Goal: Task Accomplishment & Management: Manage account settings

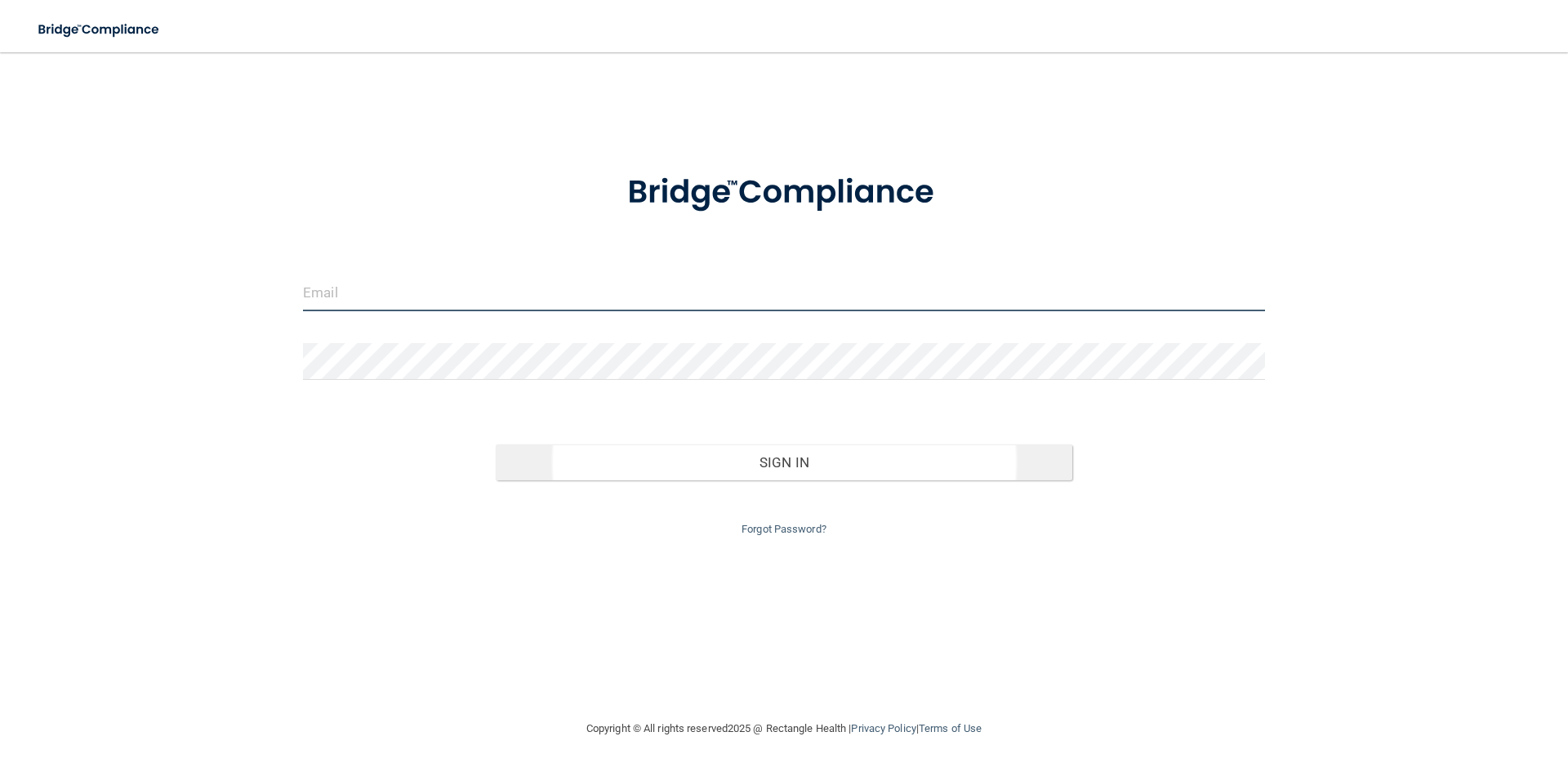
type input "[PERSON_NAME][EMAIL_ADDRESS][DOMAIN_NAME]"
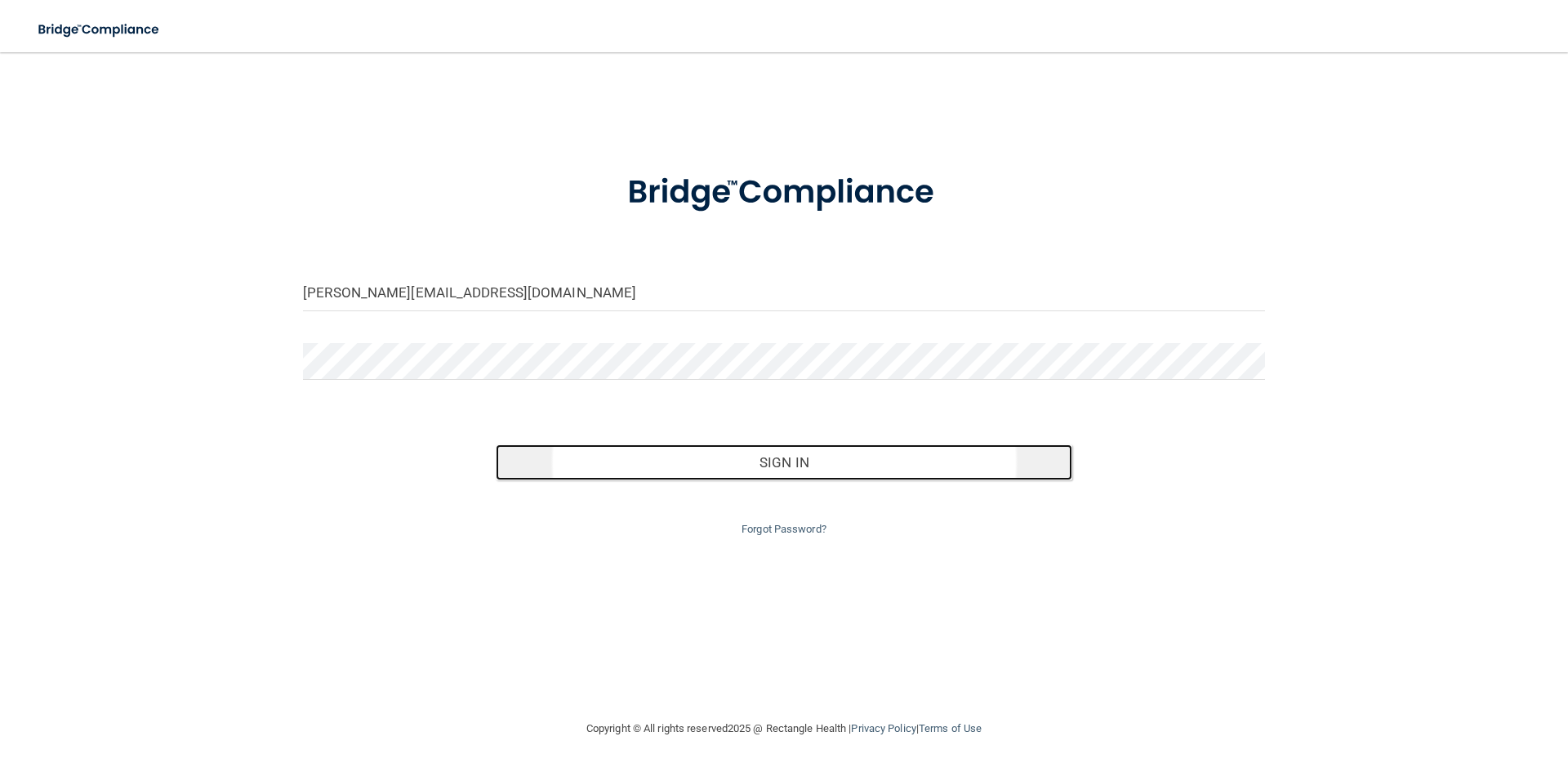
click at [803, 458] on button "Sign In" at bounding box center [784, 462] width 577 height 36
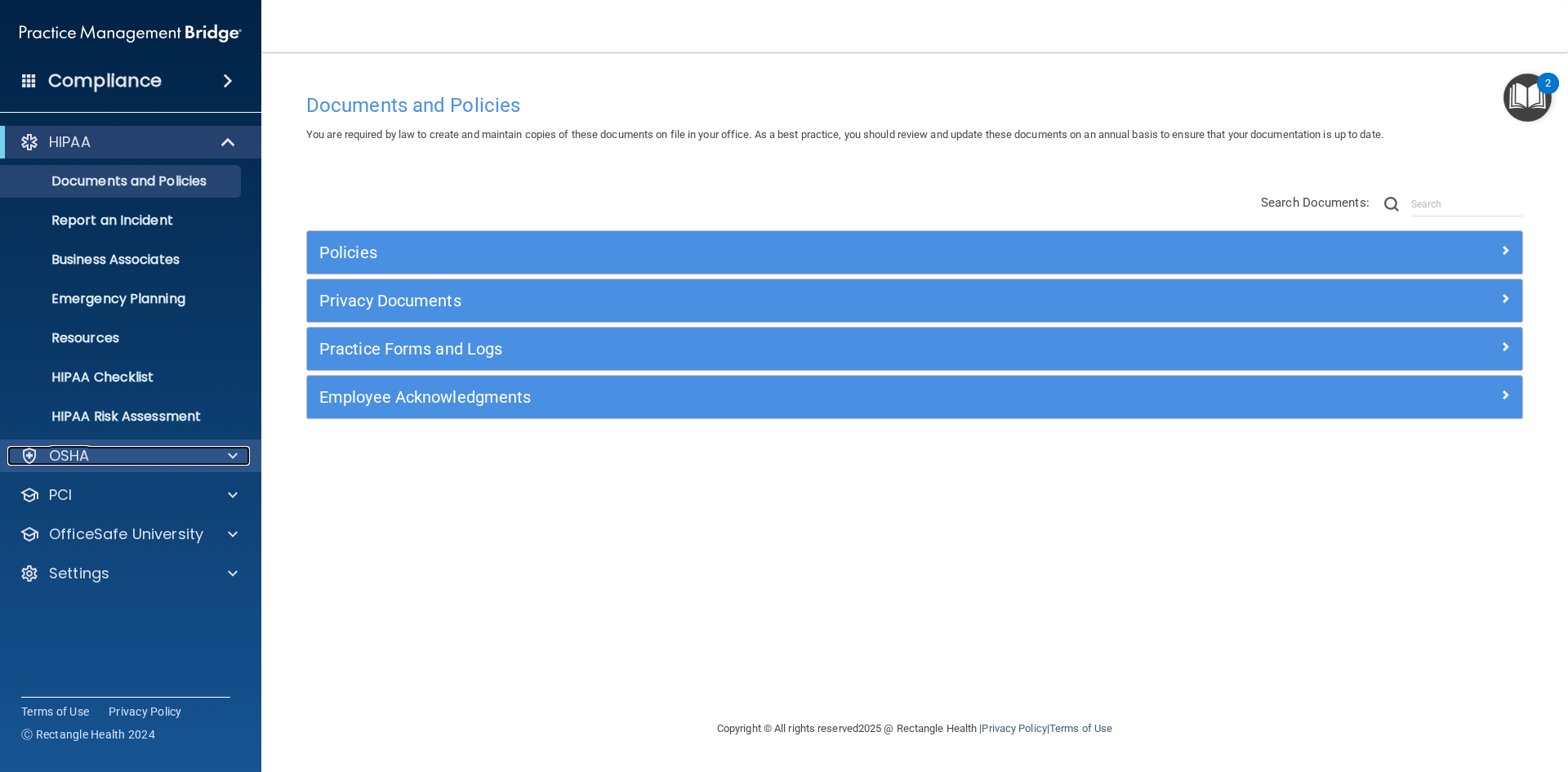
click at [221, 450] on div at bounding box center [230, 455] width 41 height 20
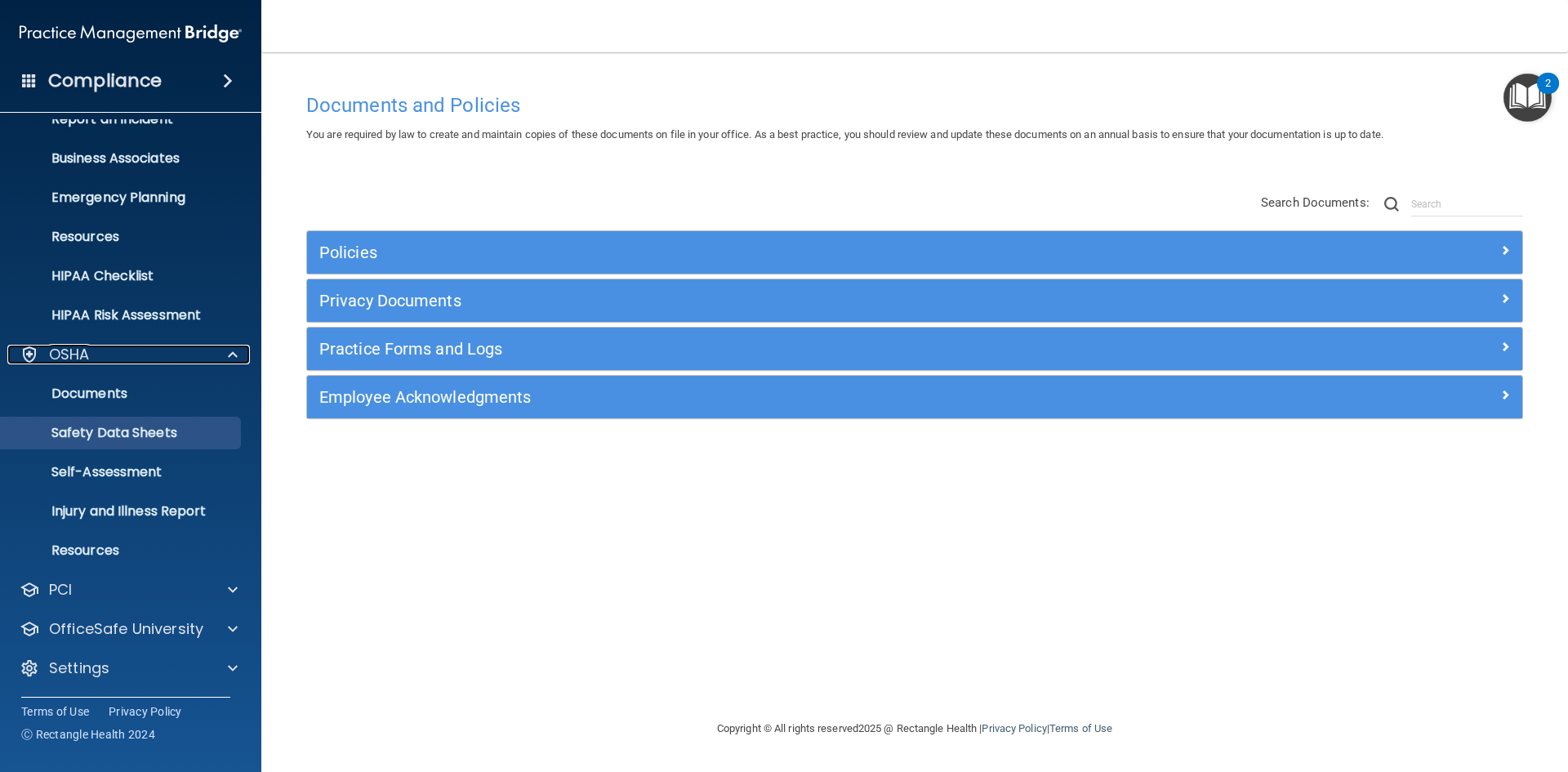
scroll to position [102, 0]
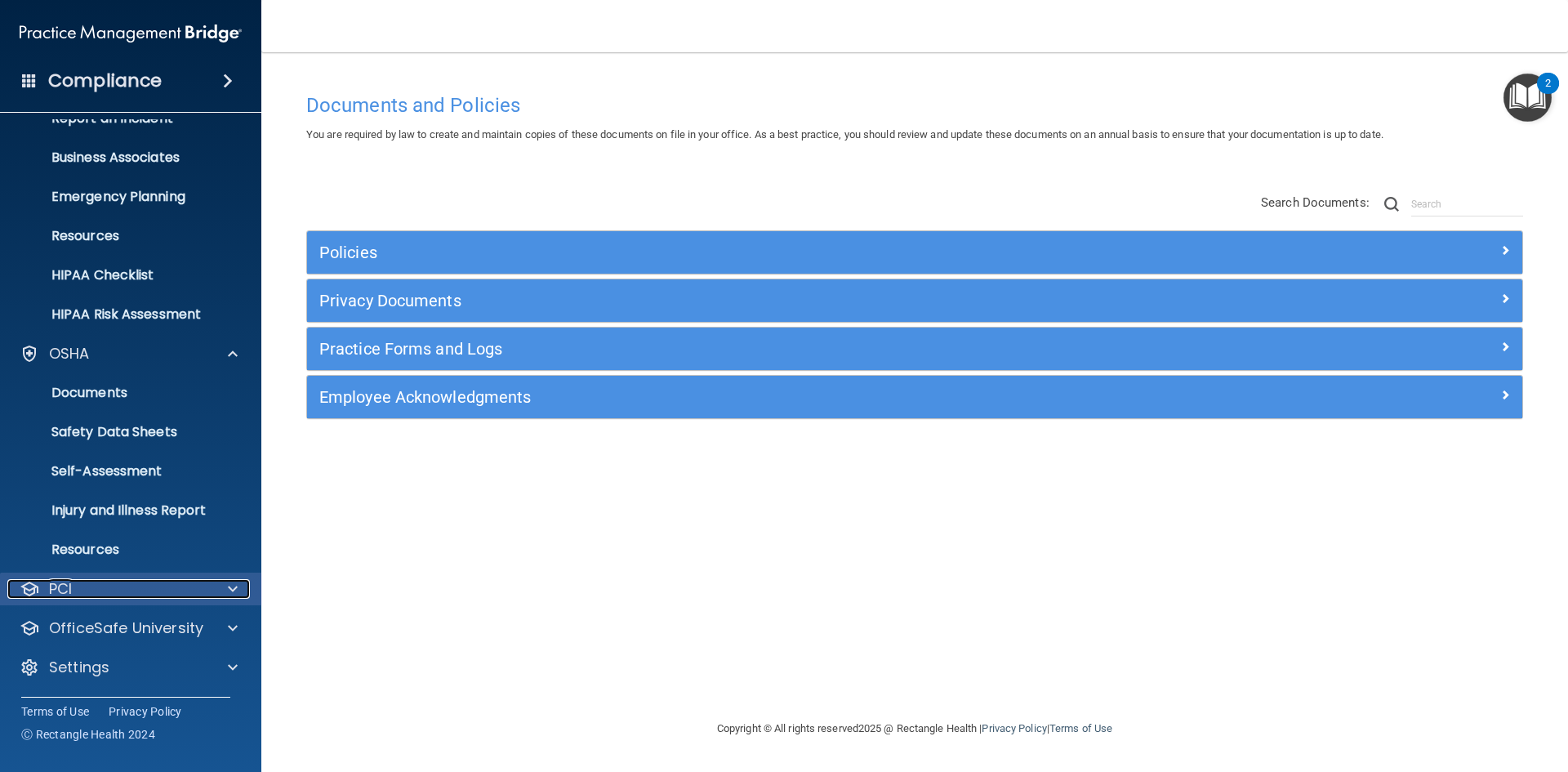
click at [228, 595] on span at bounding box center [233, 589] width 10 height 20
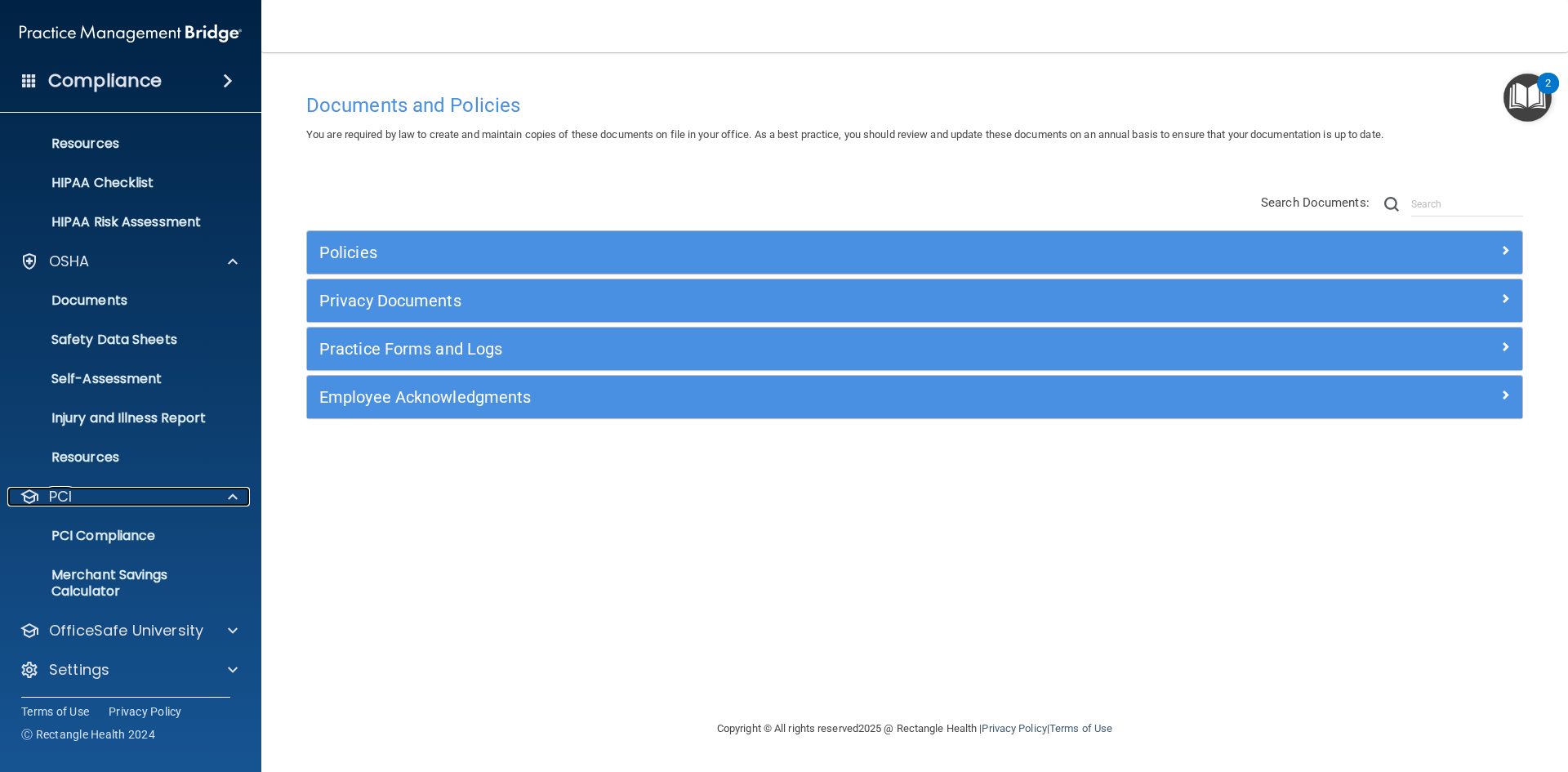
scroll to position [197, 0]
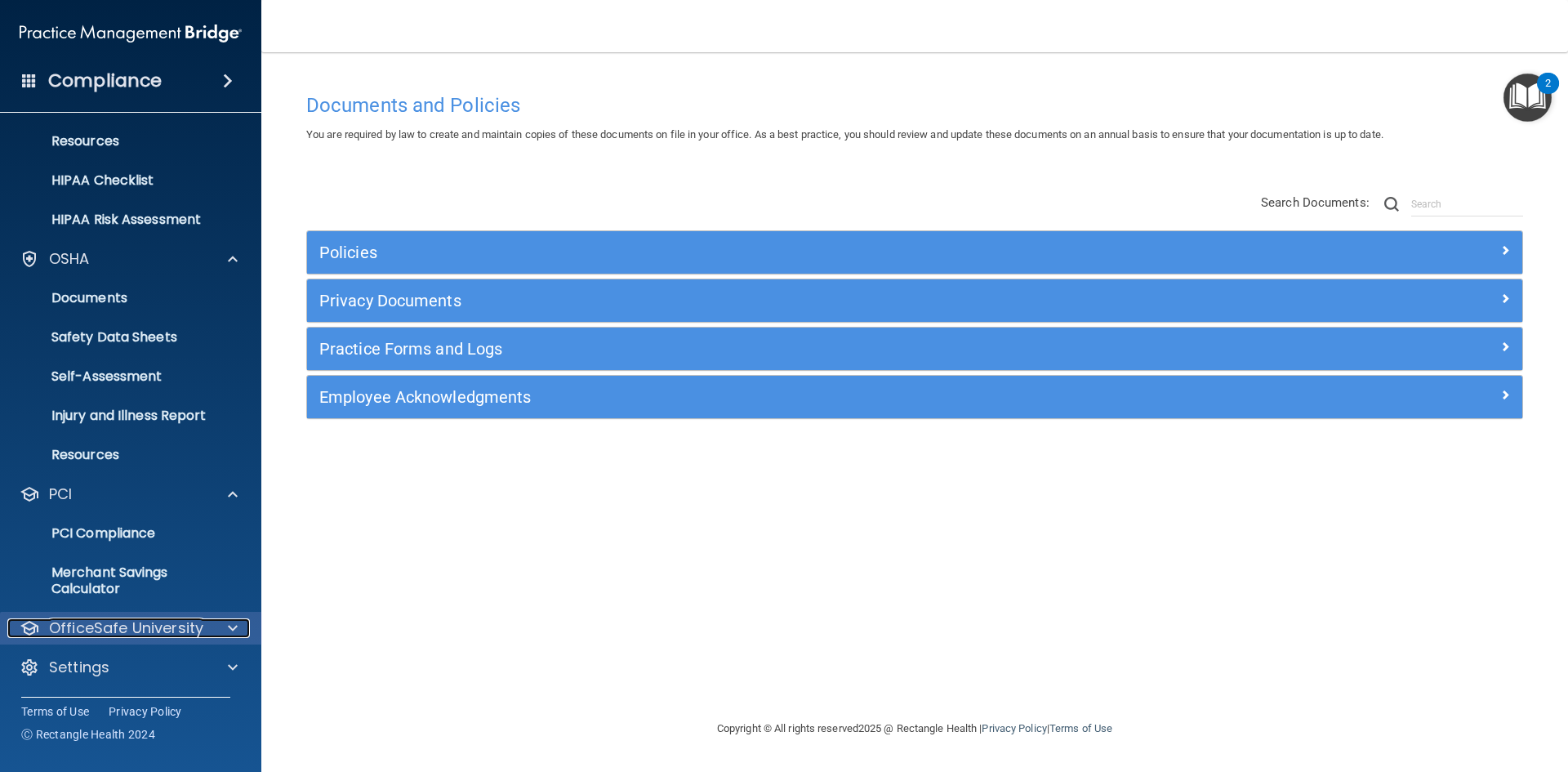
click at [223, 618] on div at bounding box center [230, 627] width 41 height 20
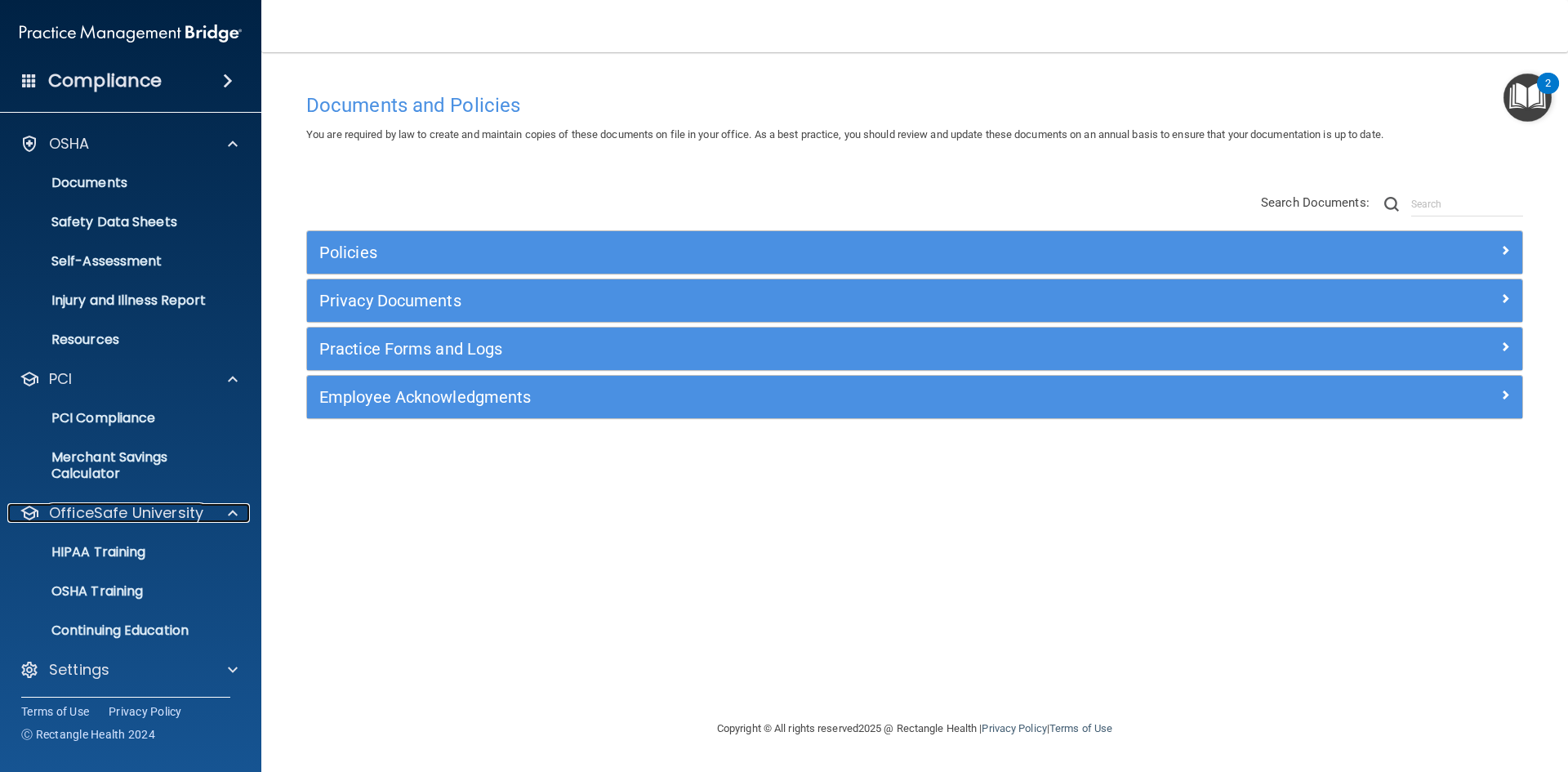
scroll to position [315, 0]
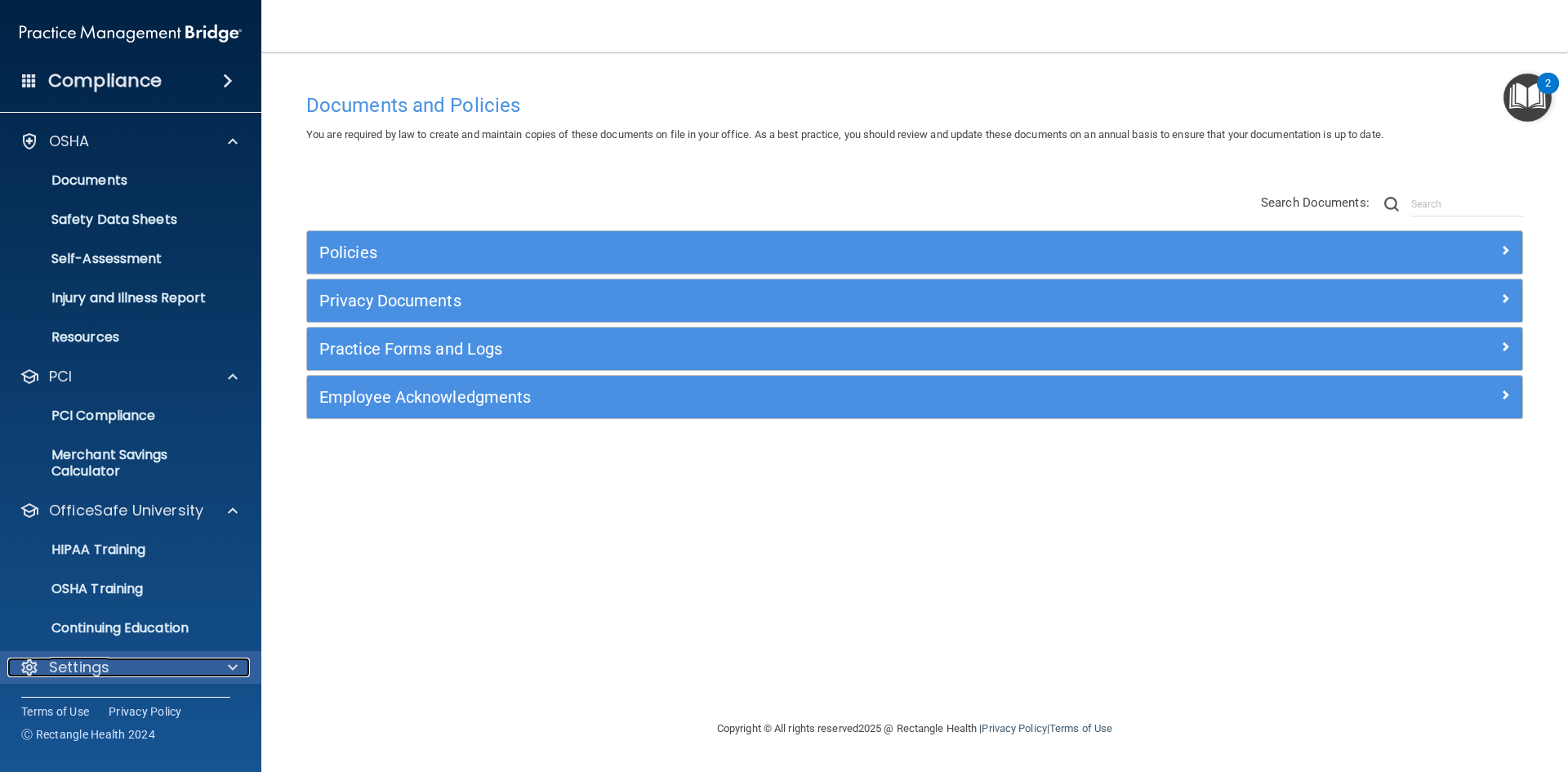
click at [142, 666] on div "Settings" at bounding box center [108, 667] width 203 height 20
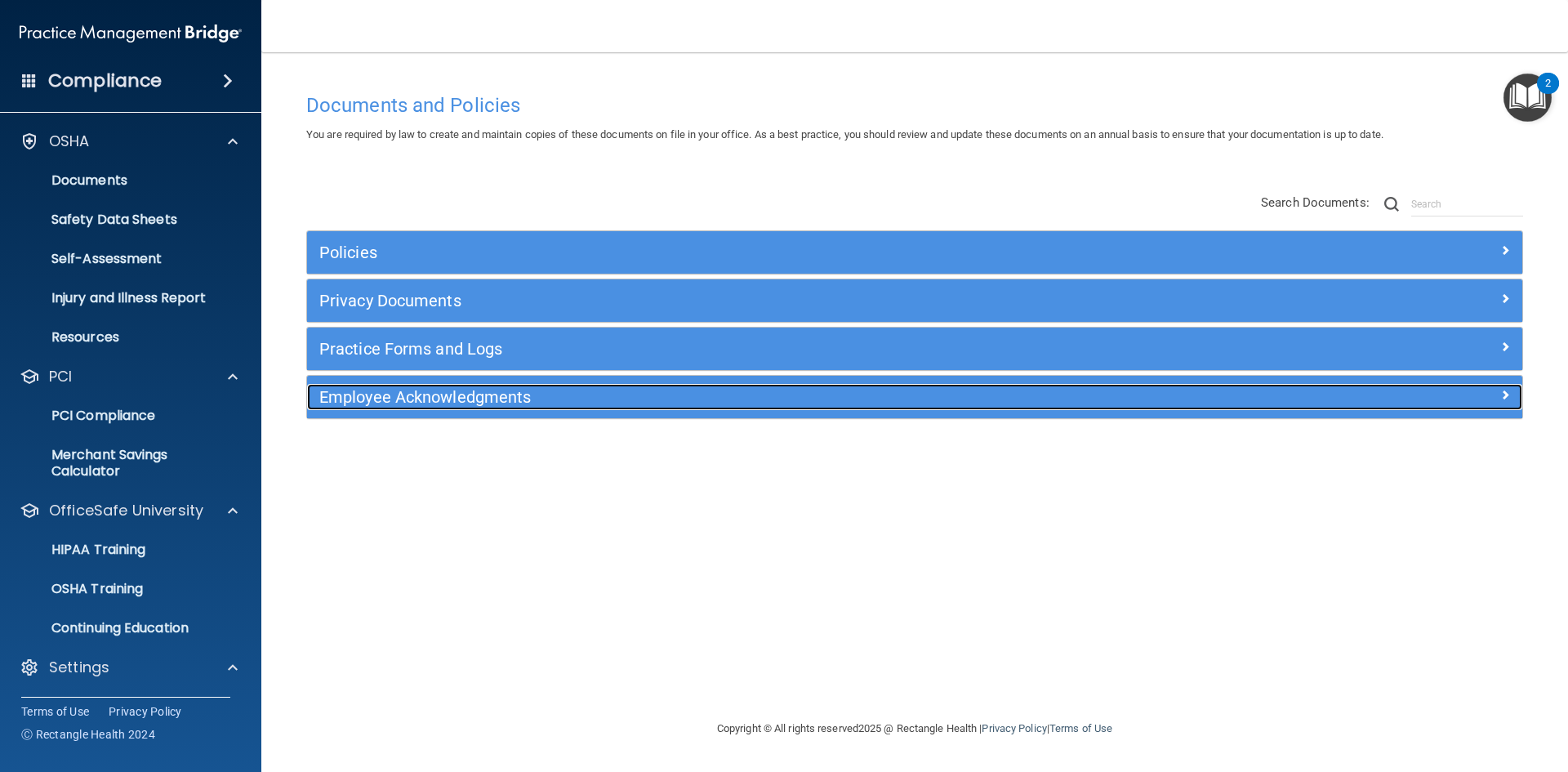
click at [572, 387] on div "Employee Acknowledgments" at bounding box center [763, 396] width 912 height 26
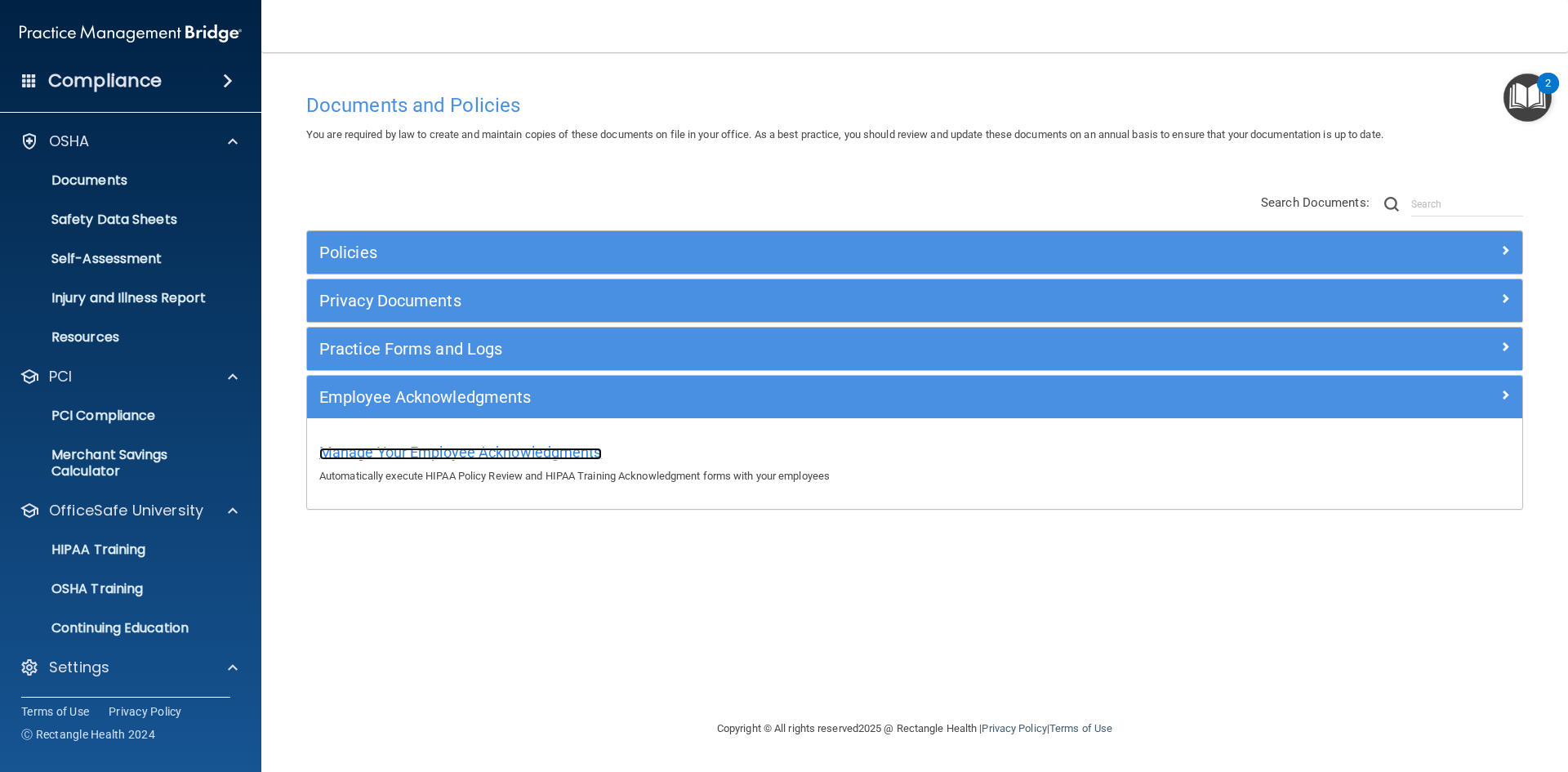
click at [556, 446] on span "Manage Your Employee Acknowledgments" at bounding box center [460, 452] width 282 height 17
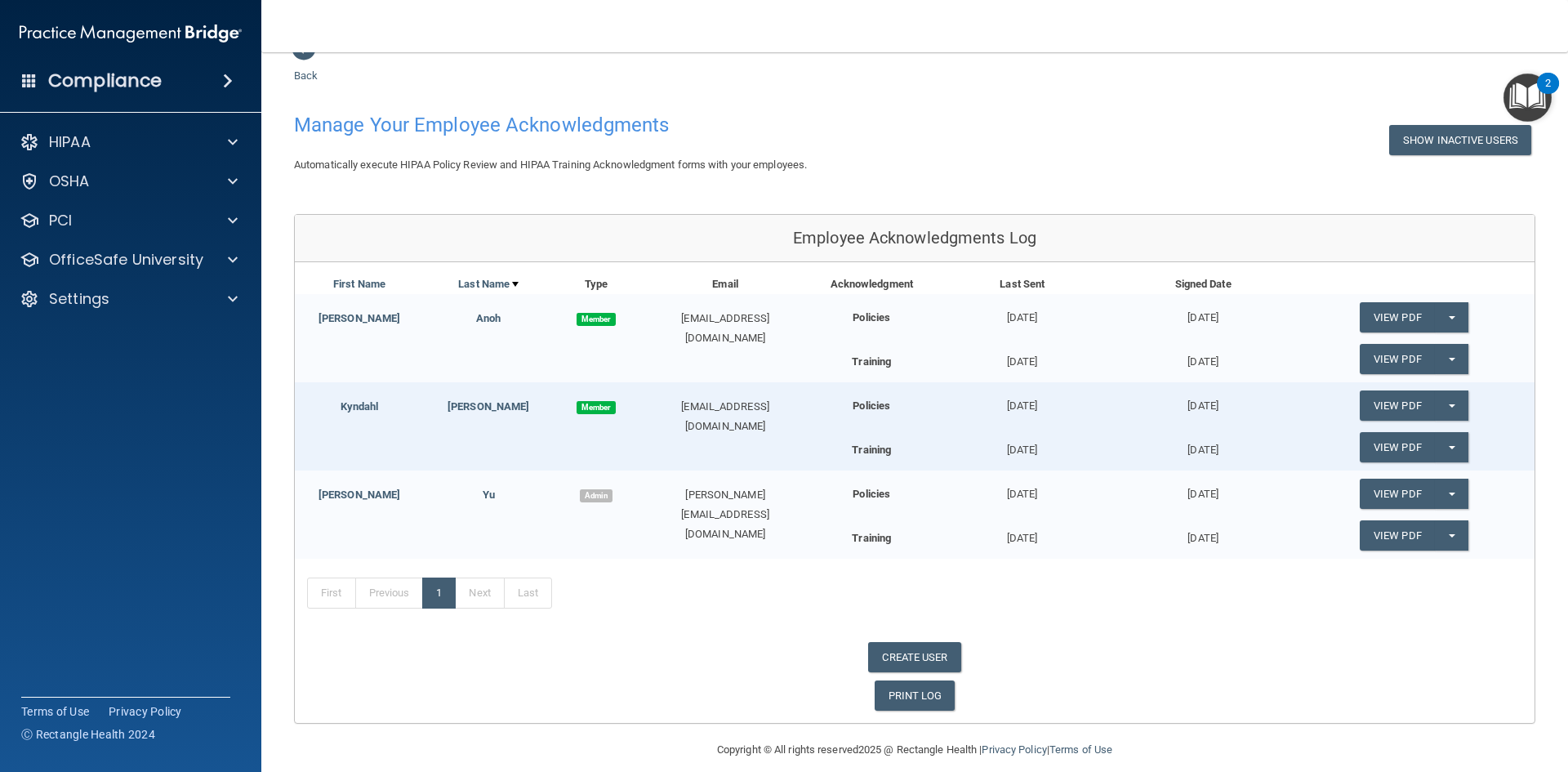
scroll to position [50, 0]
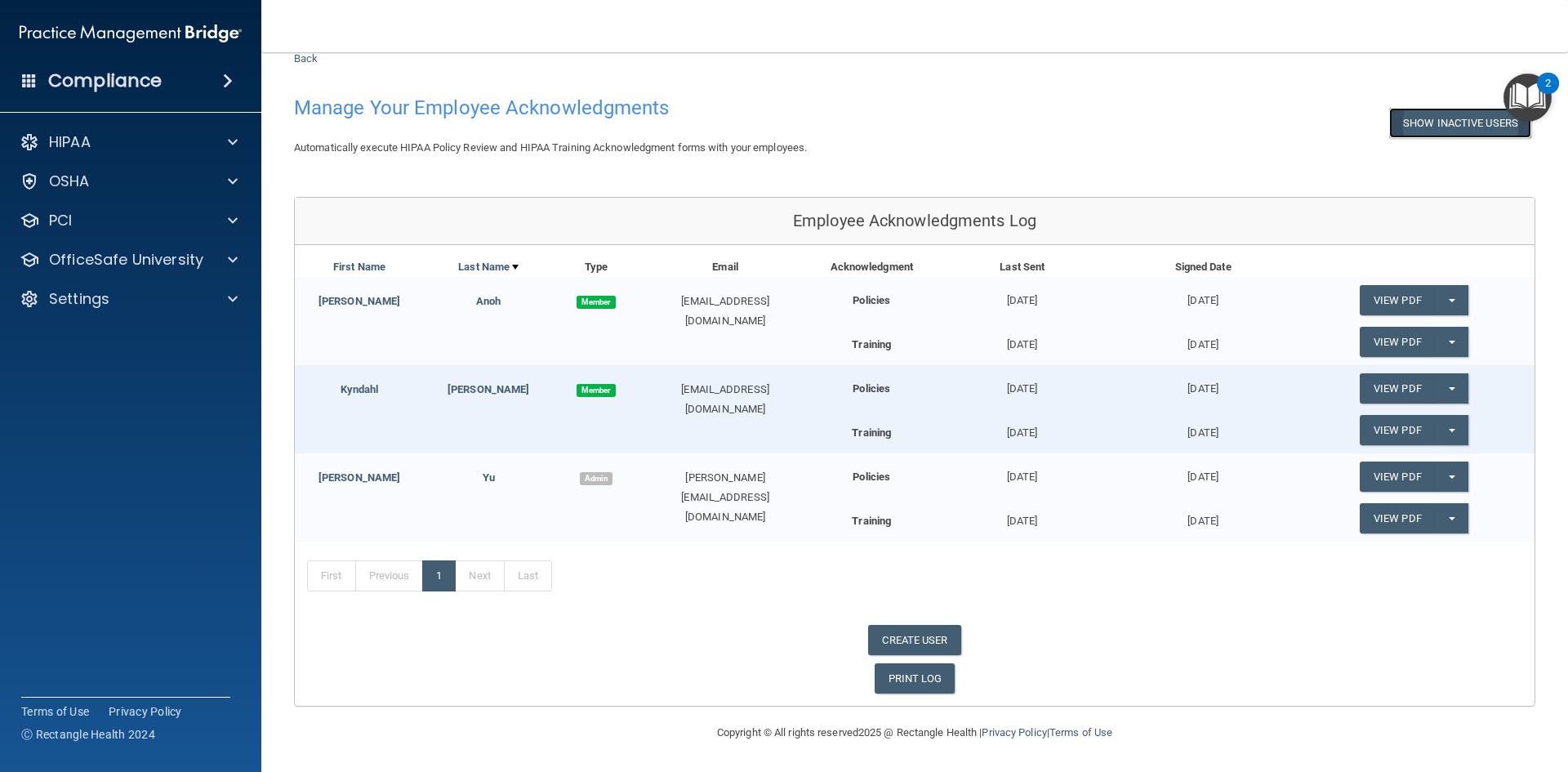
click at [1416, 125] on button "Show Inactive Users" at bounding box center [1460, 123] width 142 height 30
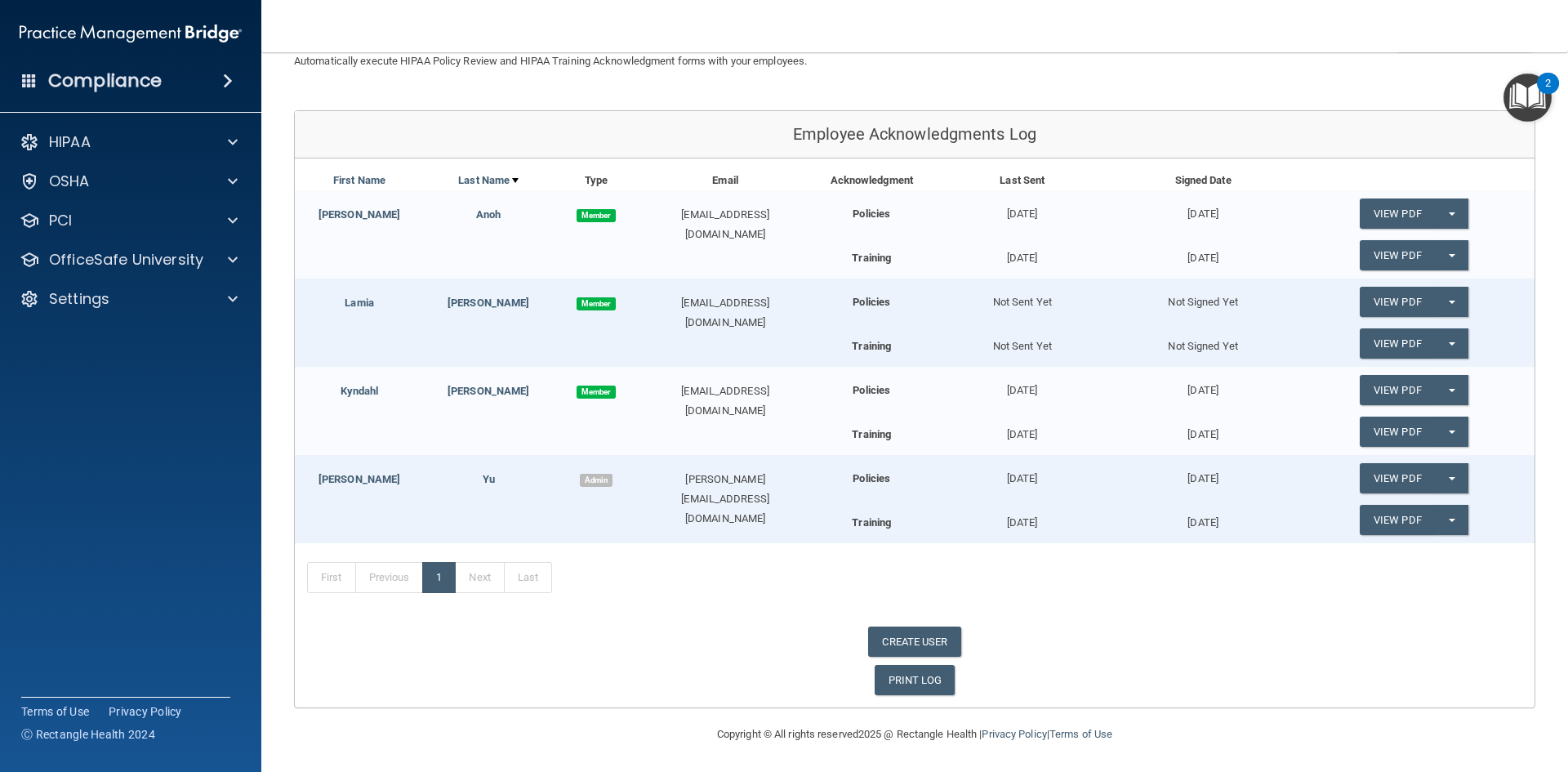
scroll to position [139, 0]
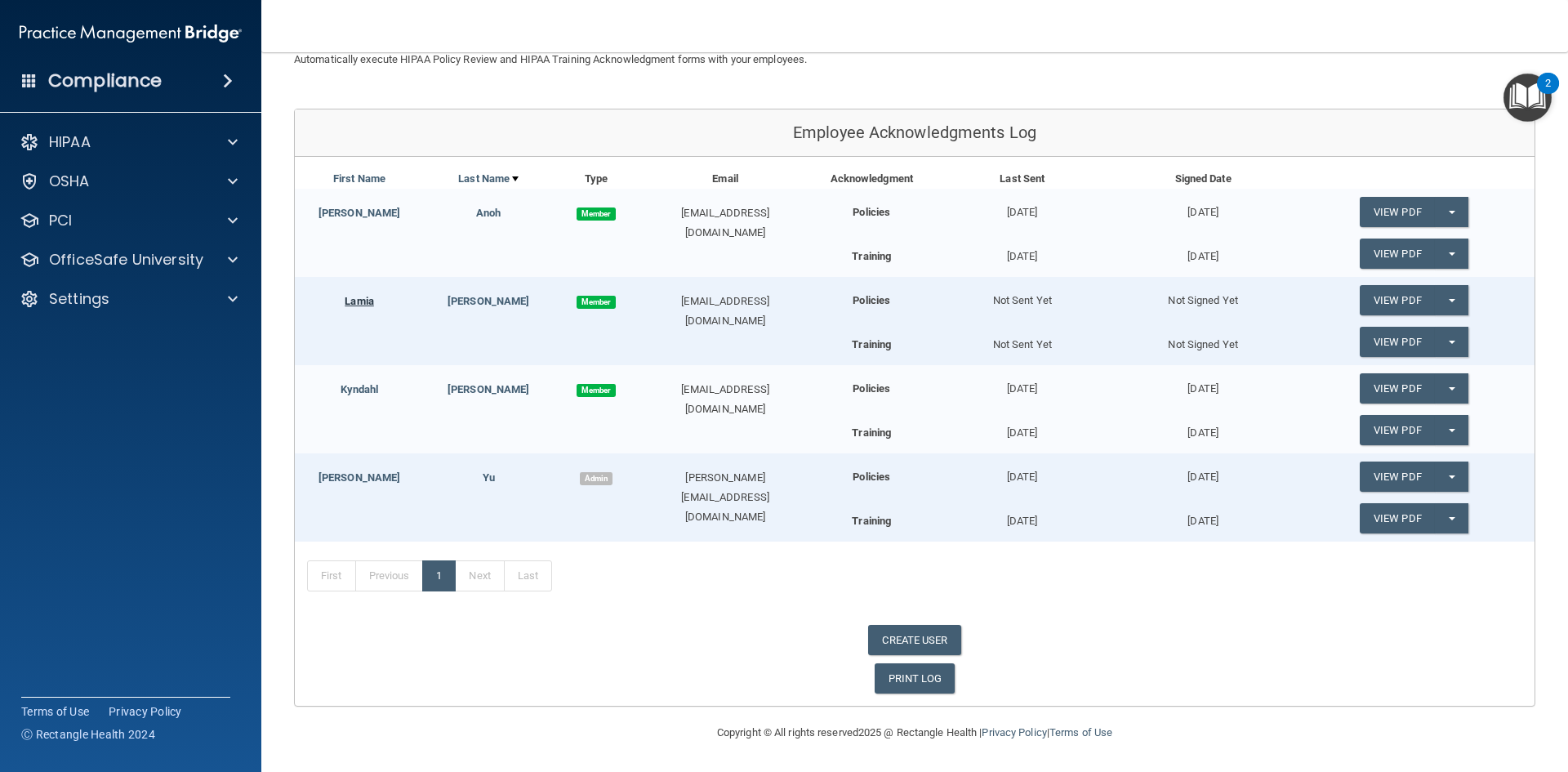
click at [373, 301] on link "Lamia" at bounding box center [359, 300] width 29 height 12
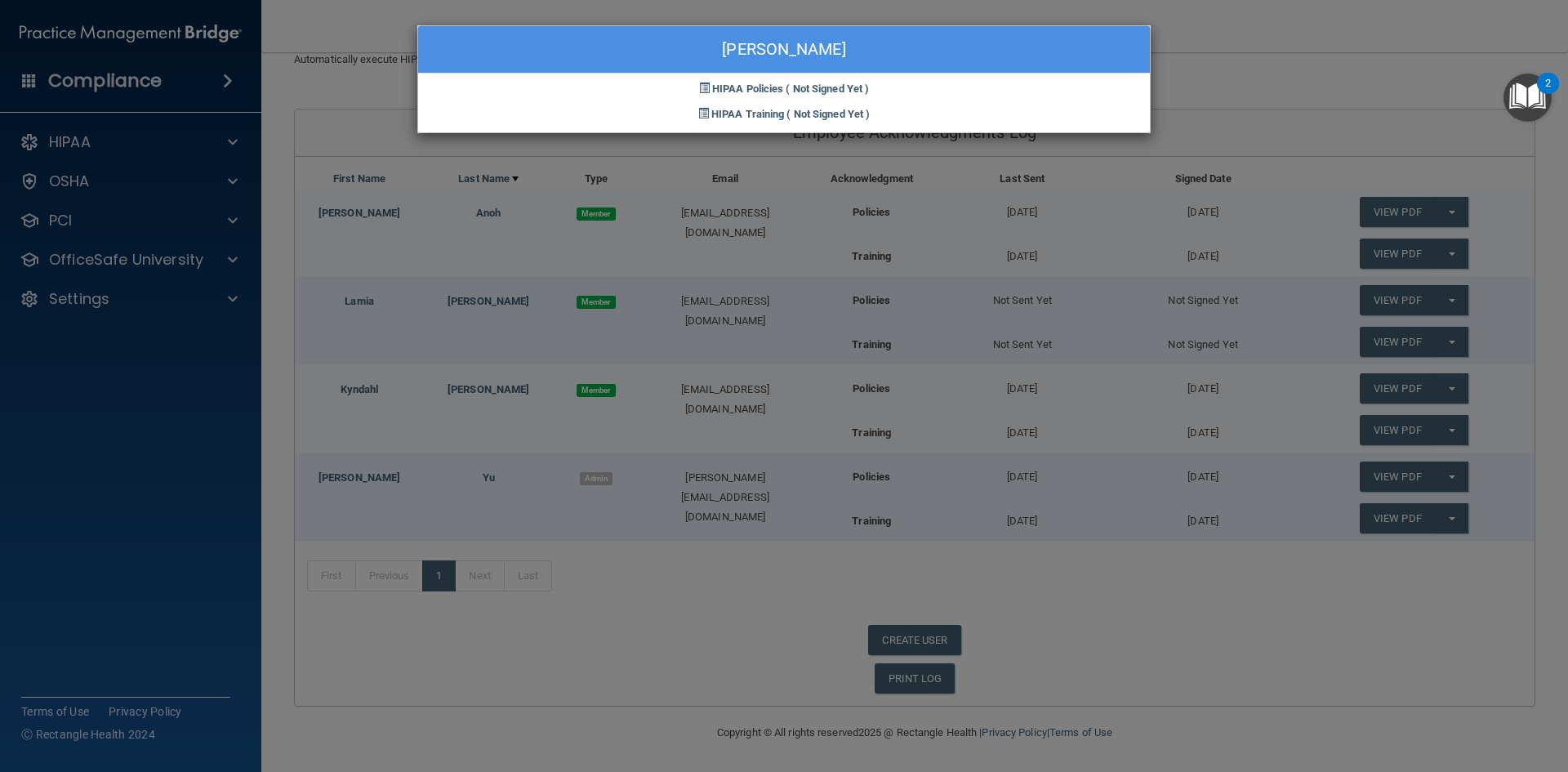
click at [437, 316] on div "Lamia Pierre HIPAA Policies ( Not Signed Yet ) HIPAA Training ( Not Signed Yet )" at bounding box center [784, 386] width 1568 height 772
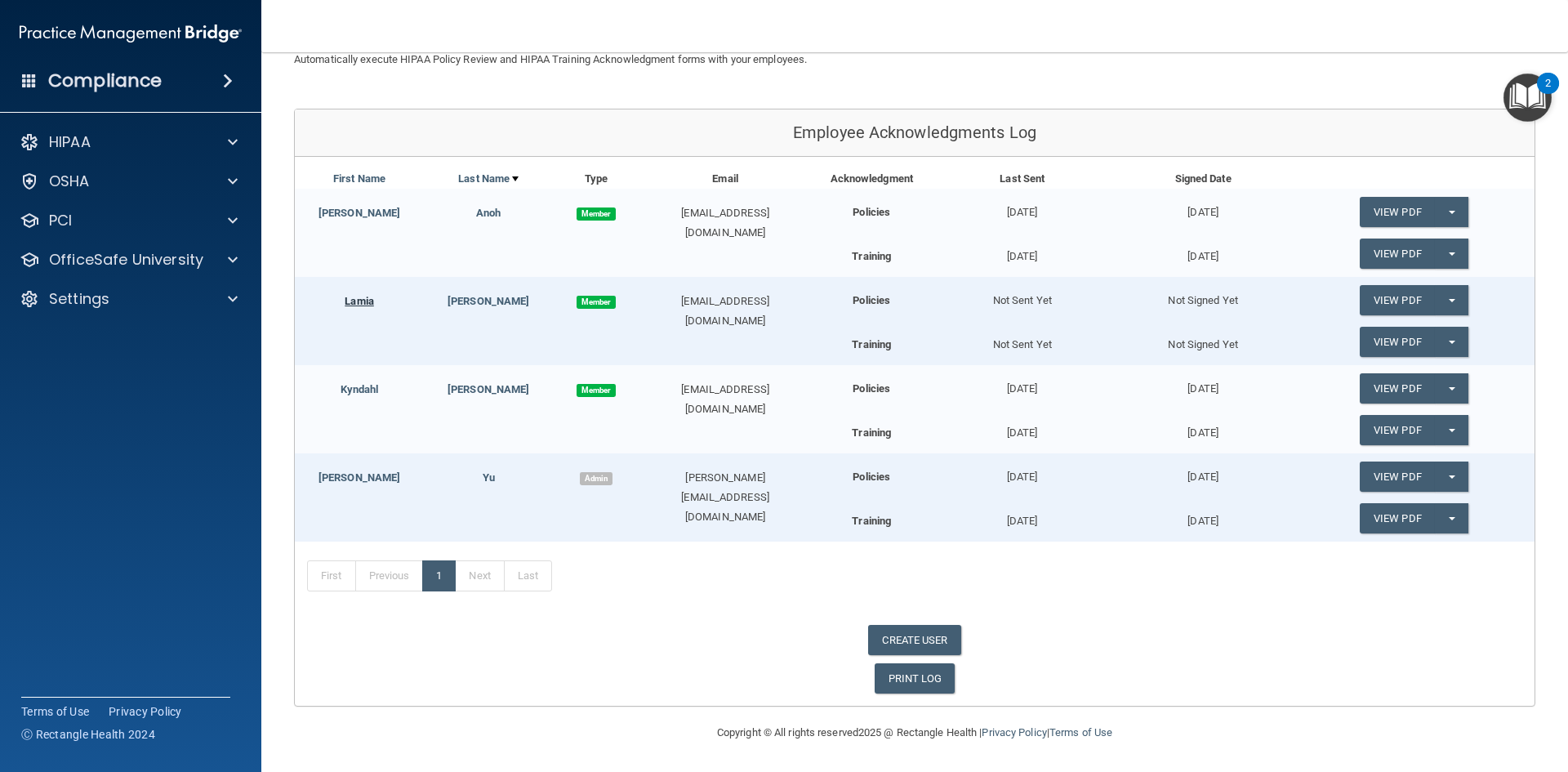
click at [349, 304] on link "Lamia" at bounding box center [359, 300] width 29 height 12
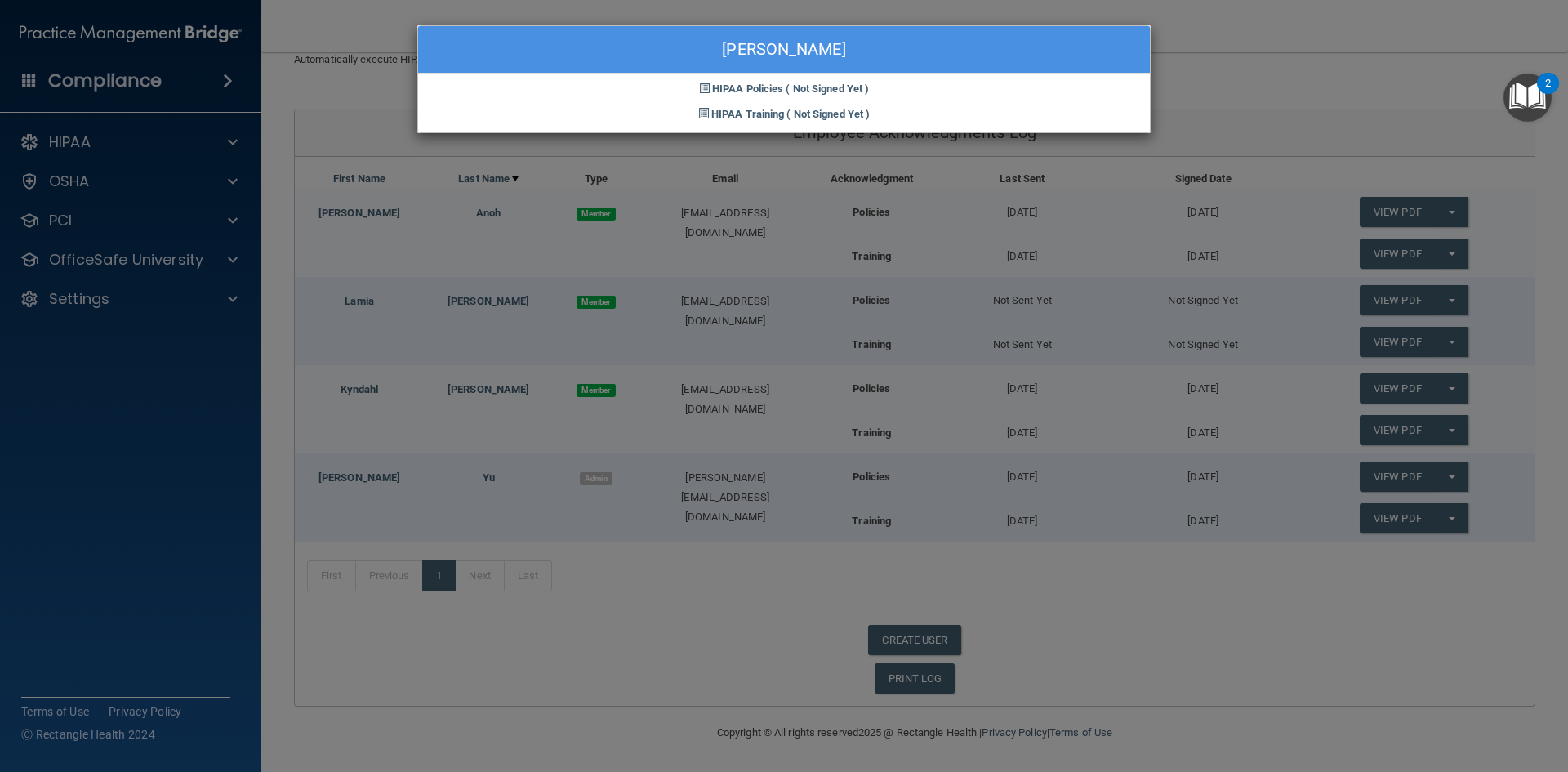
click at [1529, 295] on div "Lamia Pierre HIPAA Policies ( Not Signed Yet ) HIPAA Training ( Not Signed Yet )" at bounding box center [784, 386] width 1568 height 772
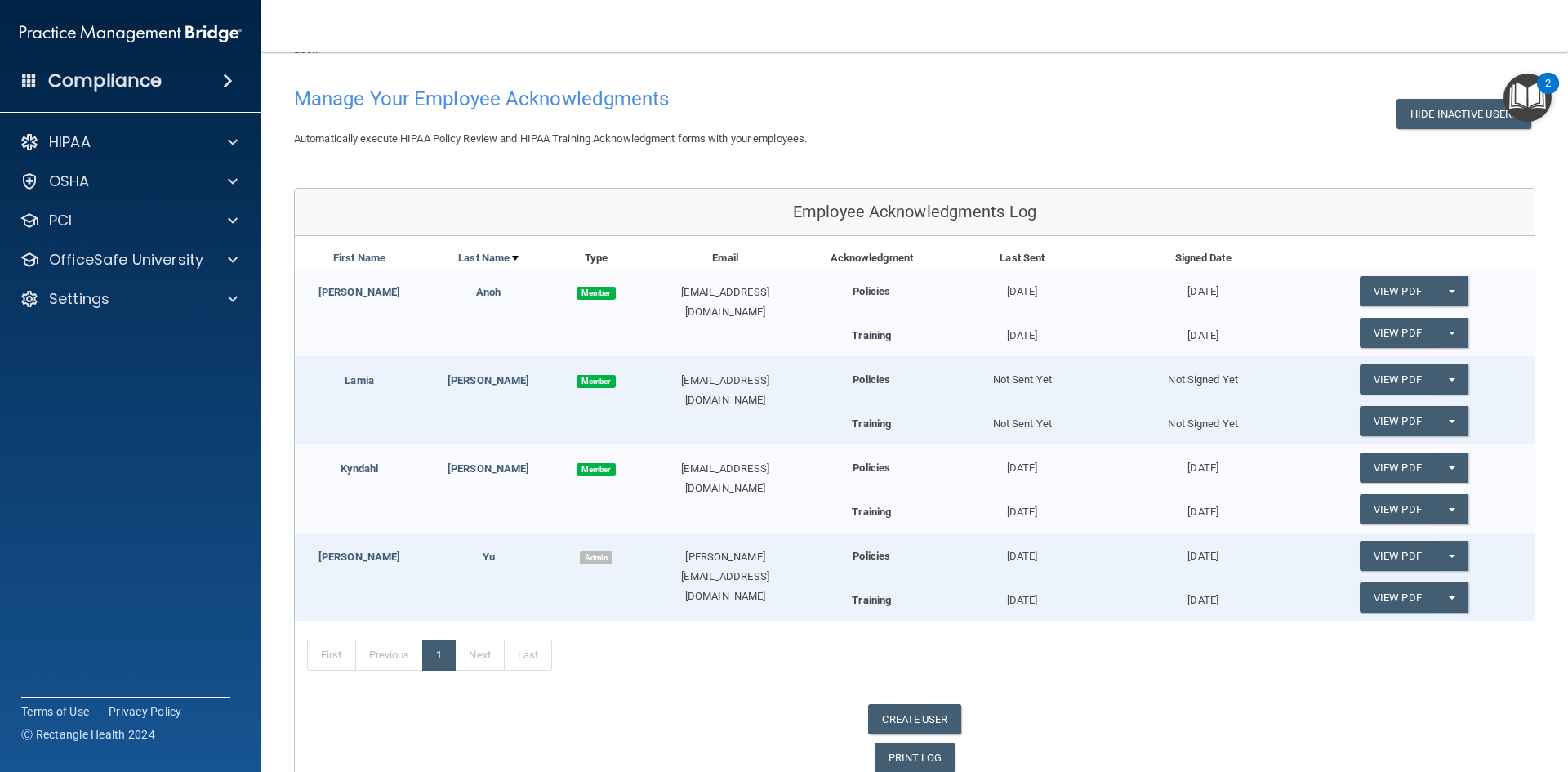
scroll to position [0, 0]
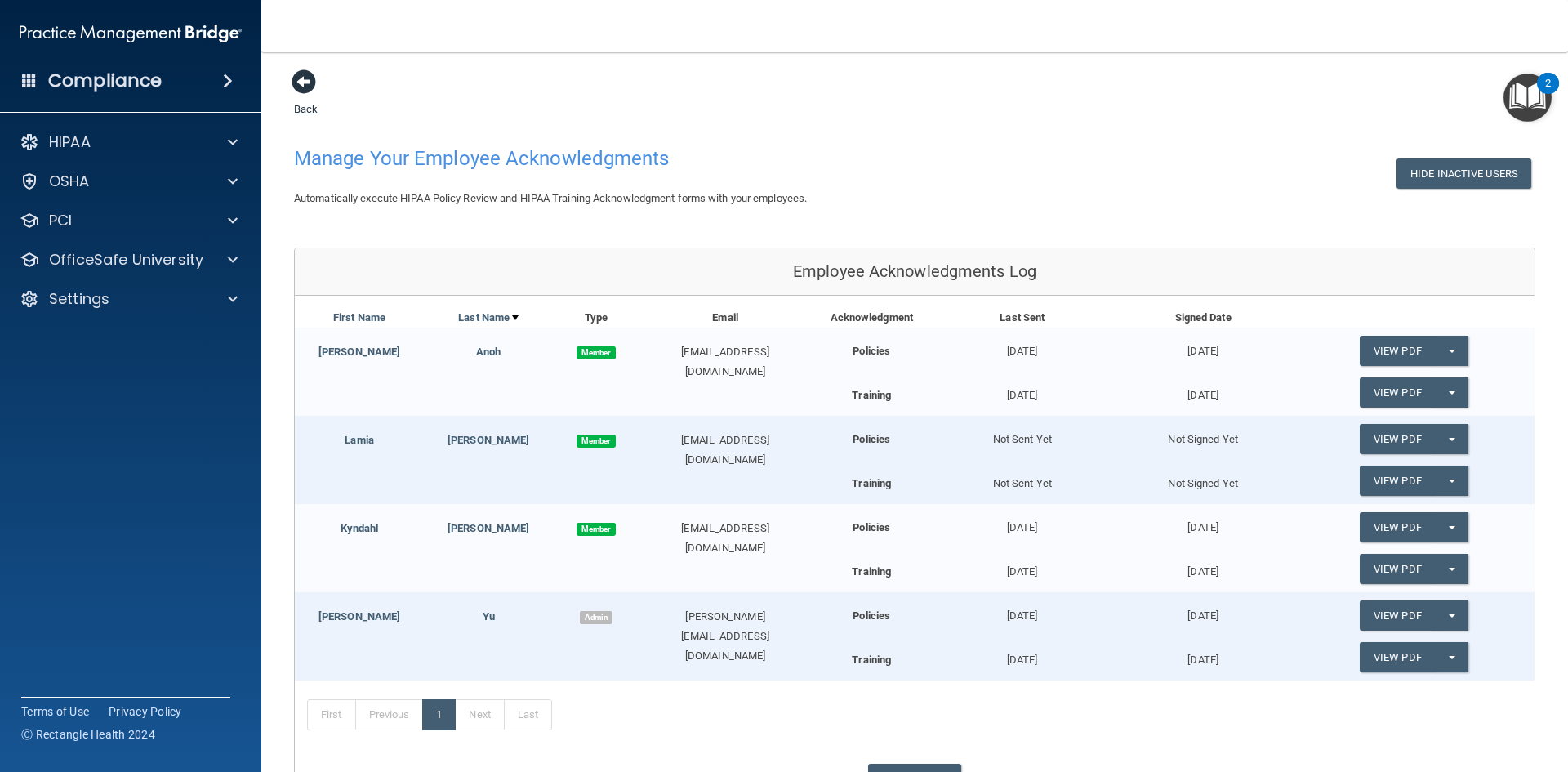
click at [310, 83] on span at bounding box center [304, 82] width 25 height 25
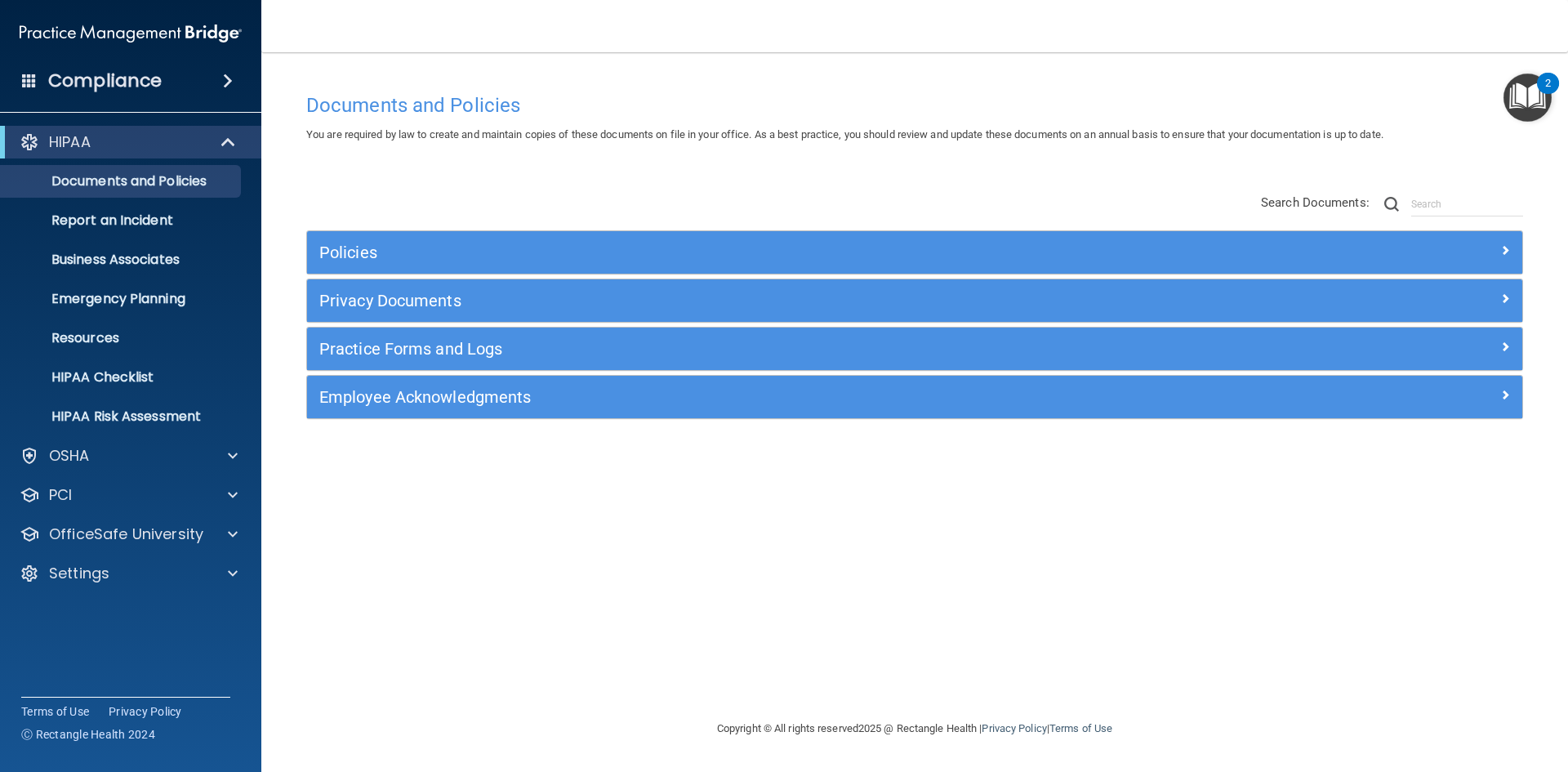
click at [223, 82] on span at bounding box center [228, 81] width 10 height 20
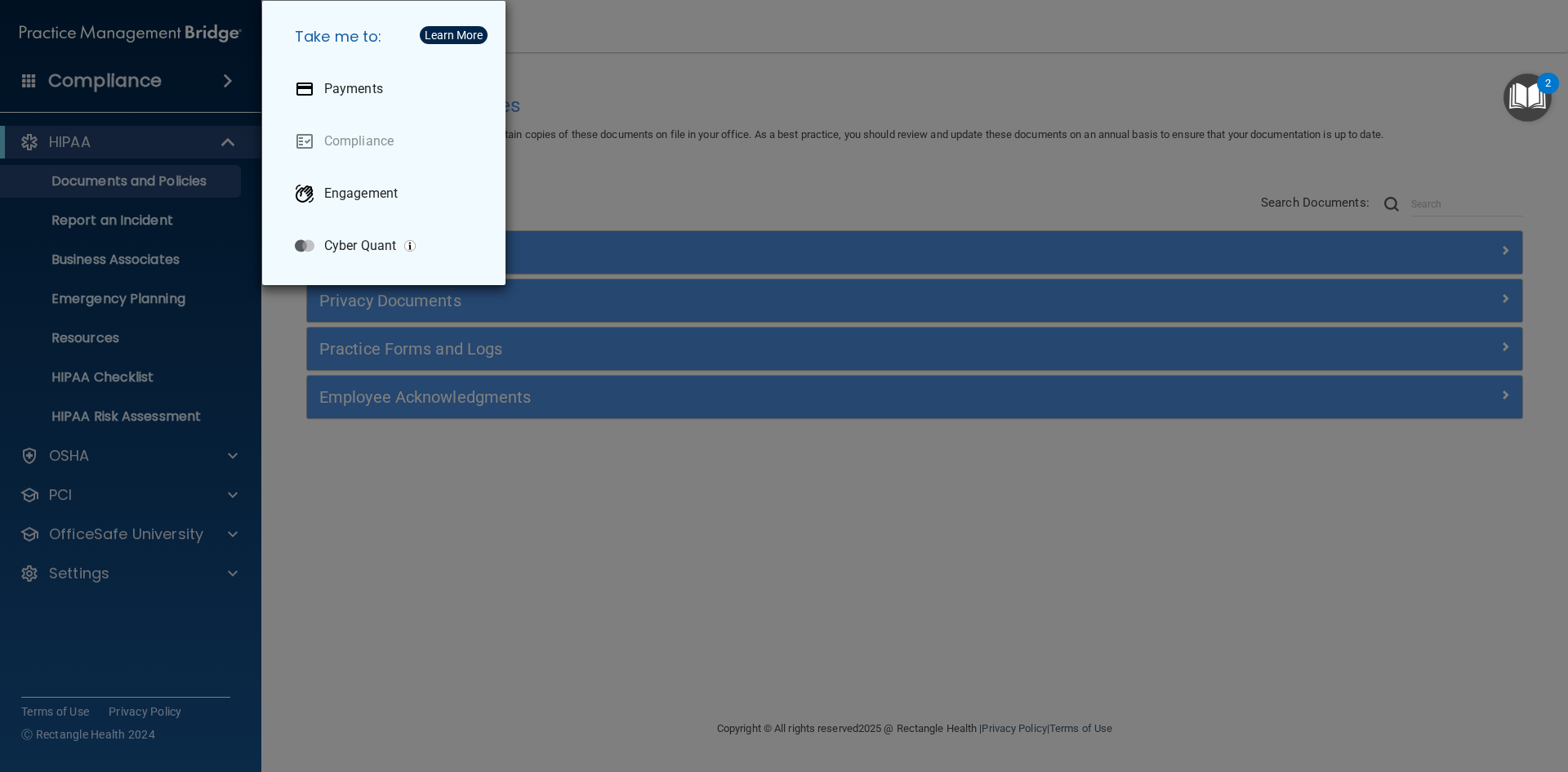
click at [350, 588] on div "Take me to: Payments Compliance Engagement Cyber Quant" at bounding box center [784, 386] width 1568 height 772
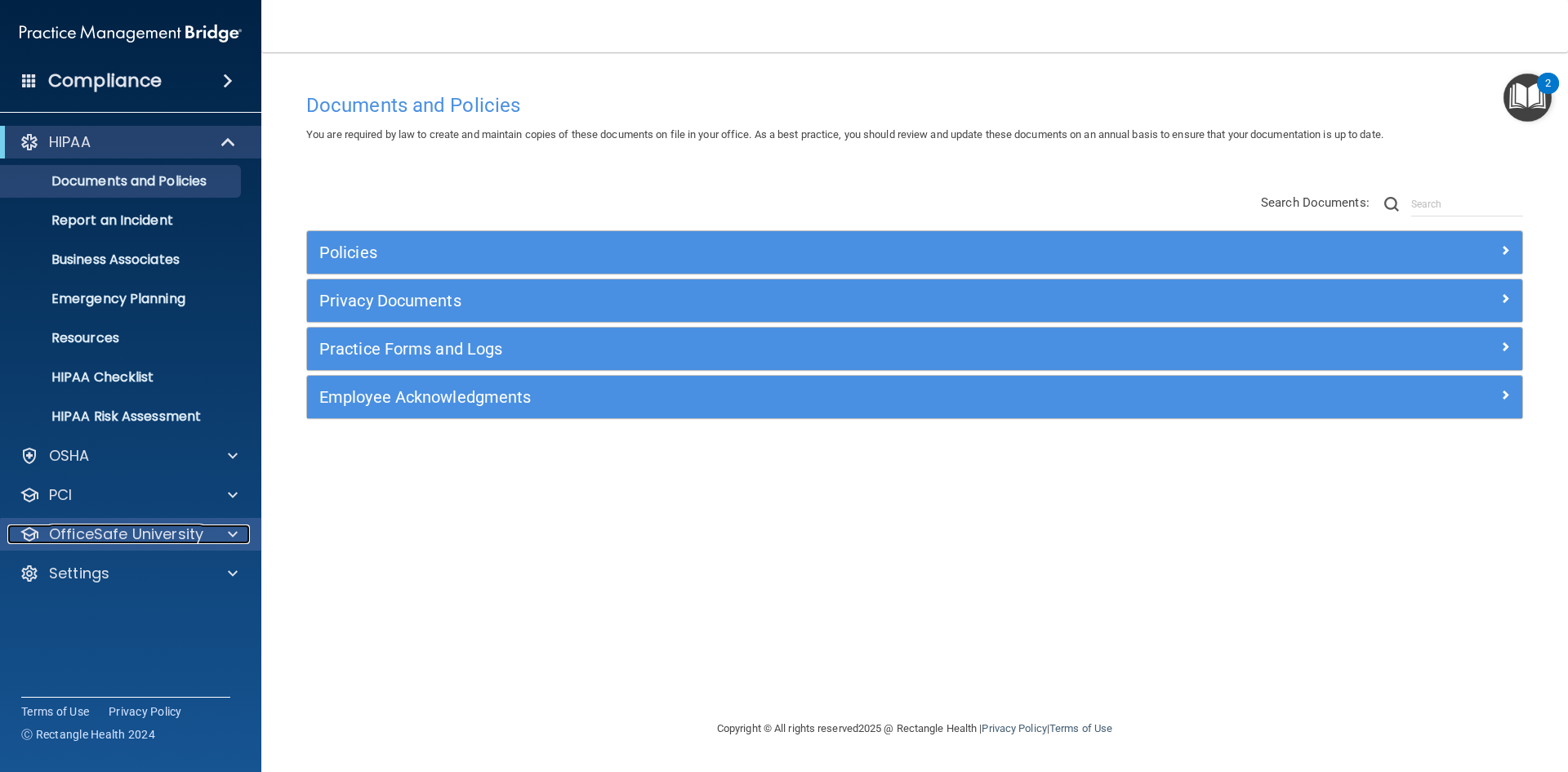
click at [154, 537] on p "OfficeSafe University" at bounding box center [126, 534] width 154 height 20
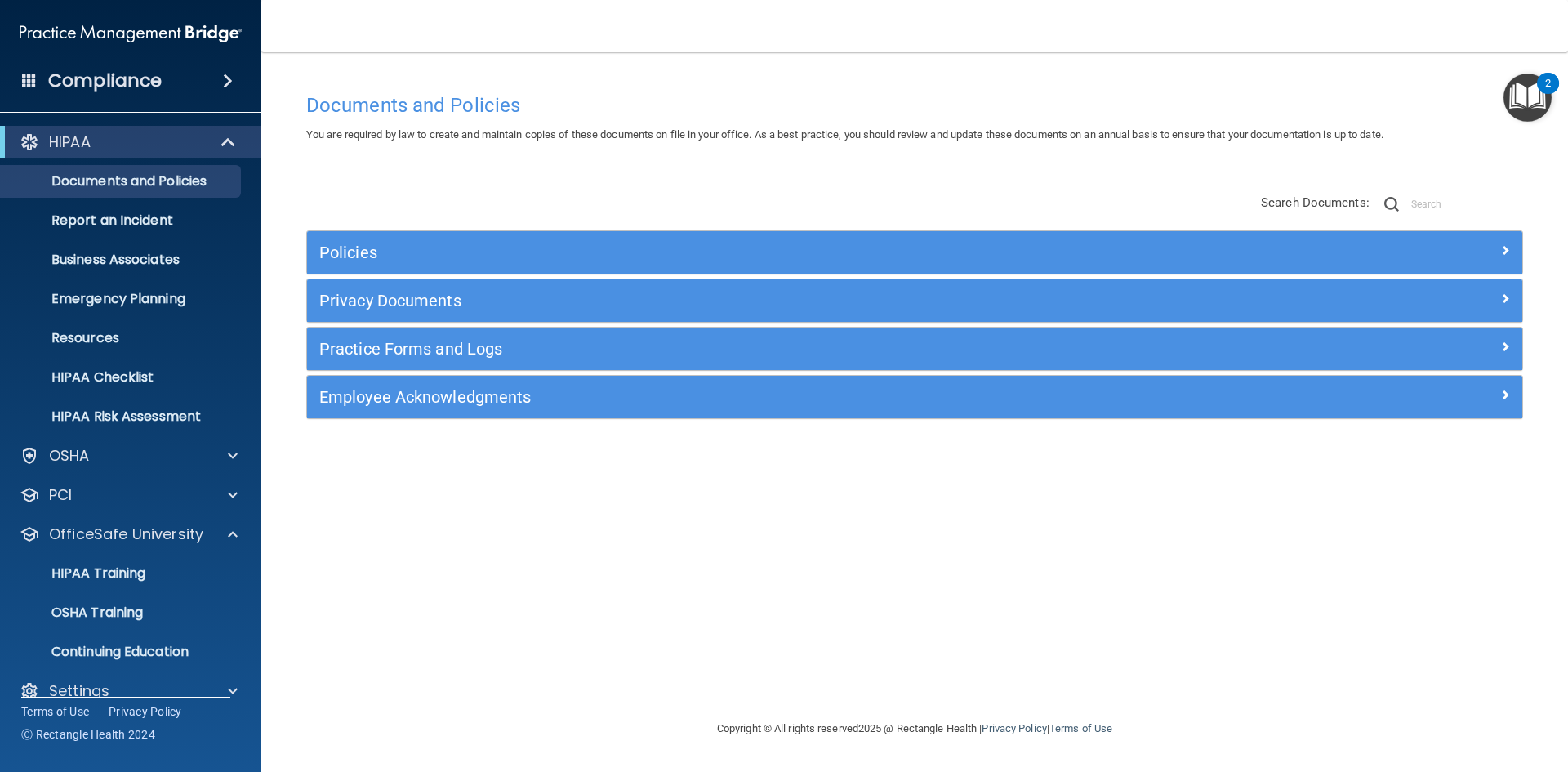
click at [157, 72] on h4 "Compliance" at bounding box center [105, 81] width 113 height 23
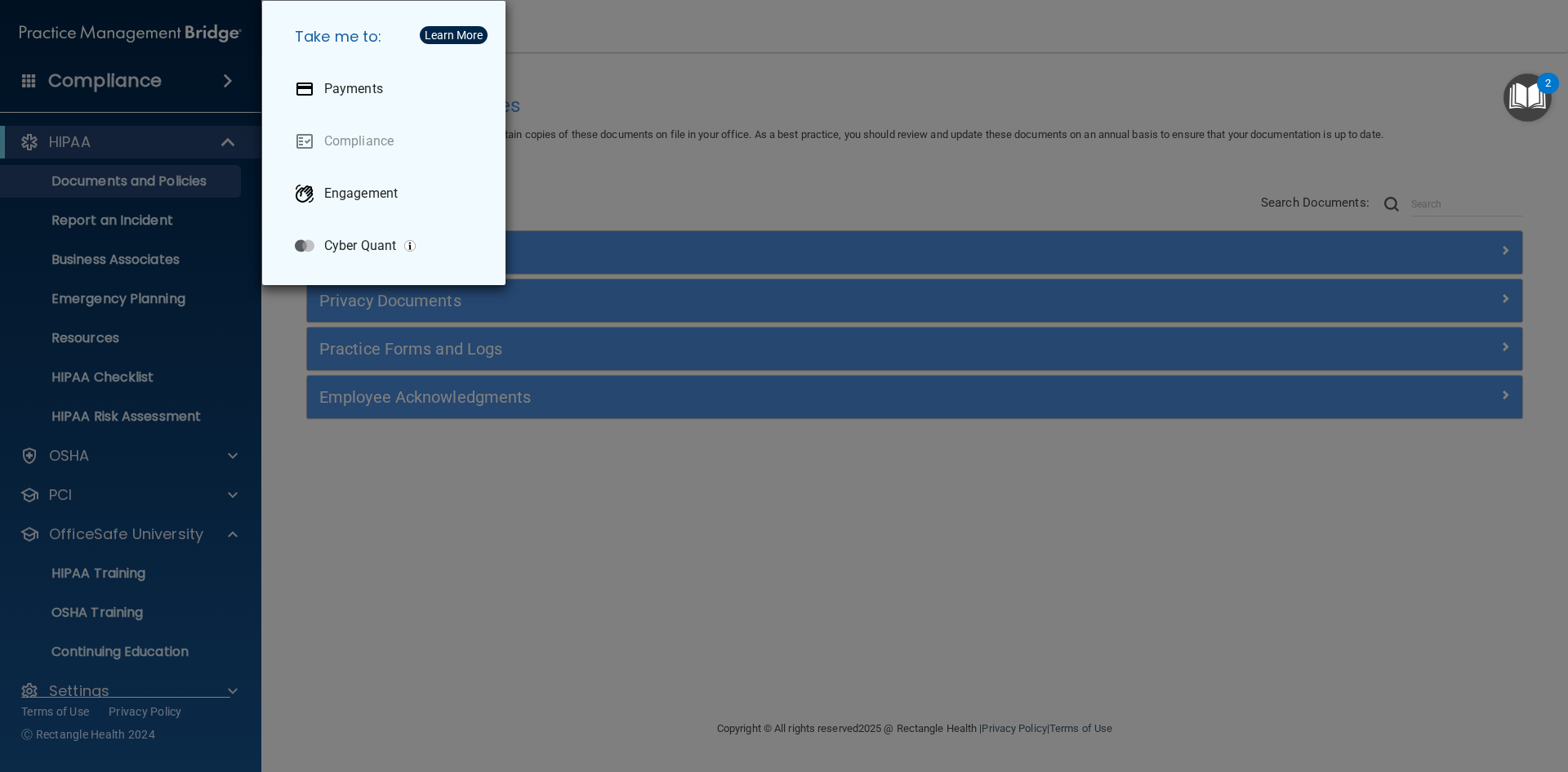
click at [131, 65] on div "Take me to: Payments Compliance Engagement Cyber Quant" at bounding box center [784, 386] width 1568 height 772
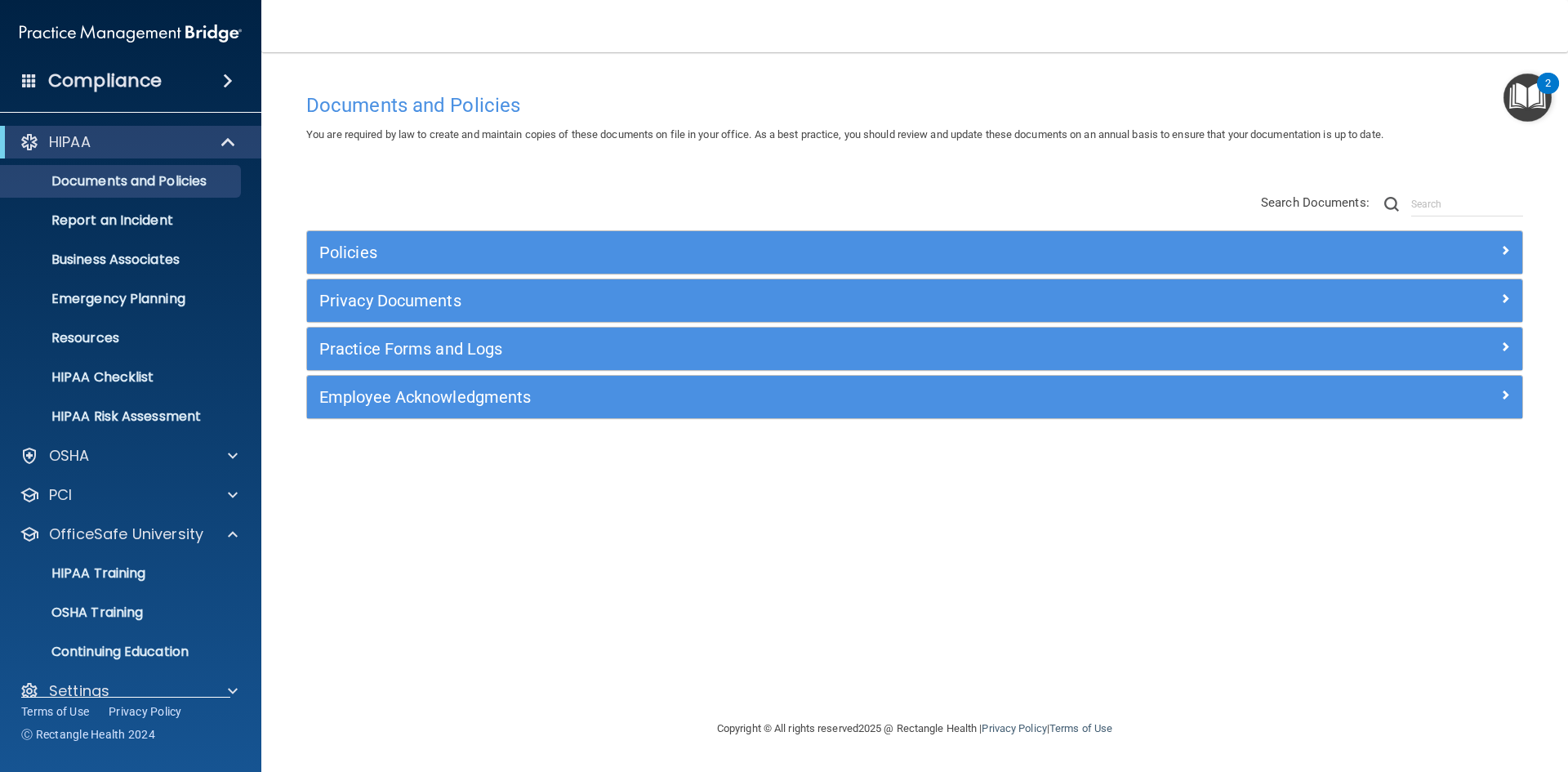
click at [223, 84] on span at bounding box center [228, 81] width 10 height 20
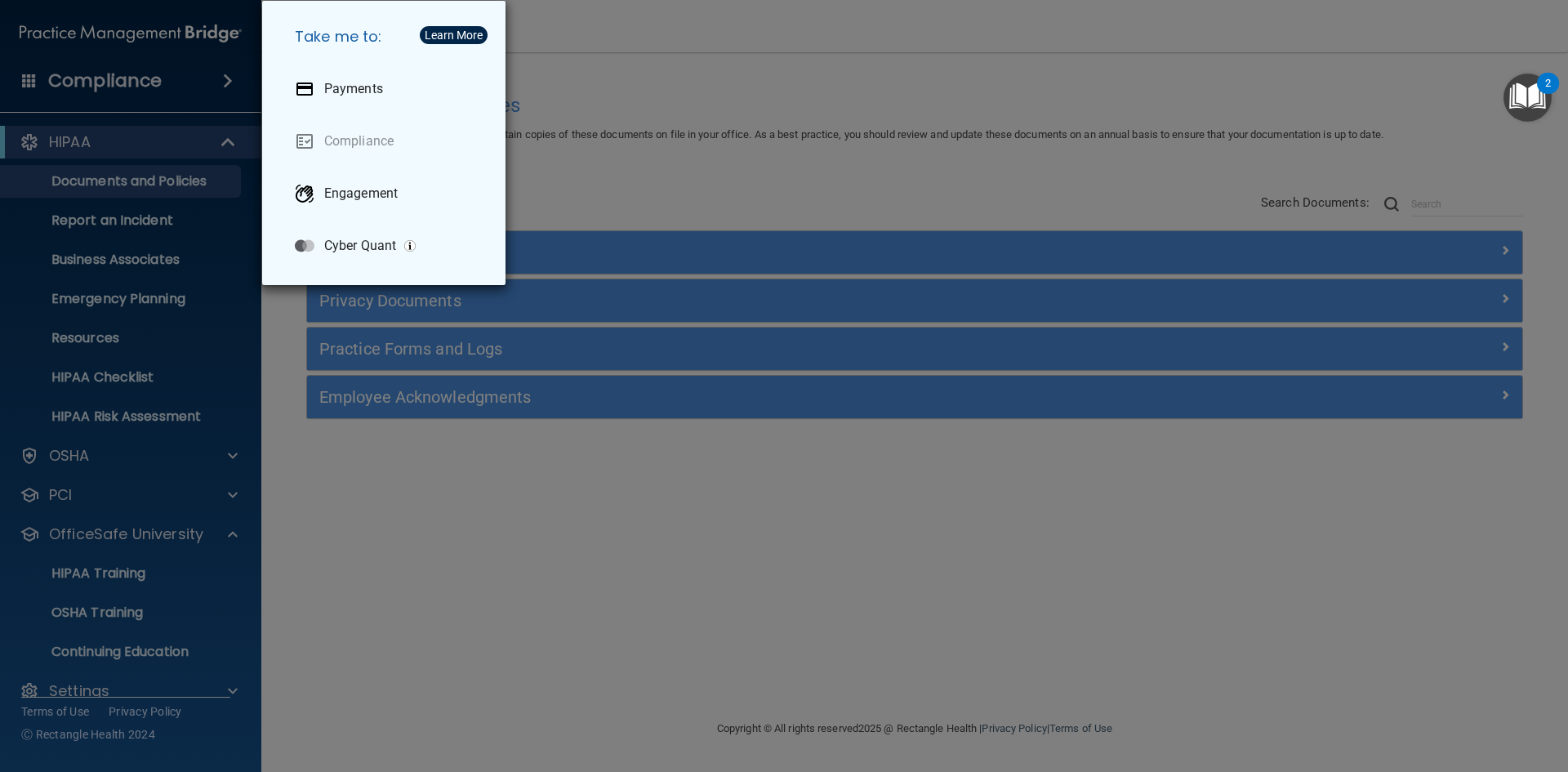
click at [201, 89] on div "Take me to: Payments Compliance Engagement Cyber Quant" at bounding box center [784, 386] width 1568 height 772
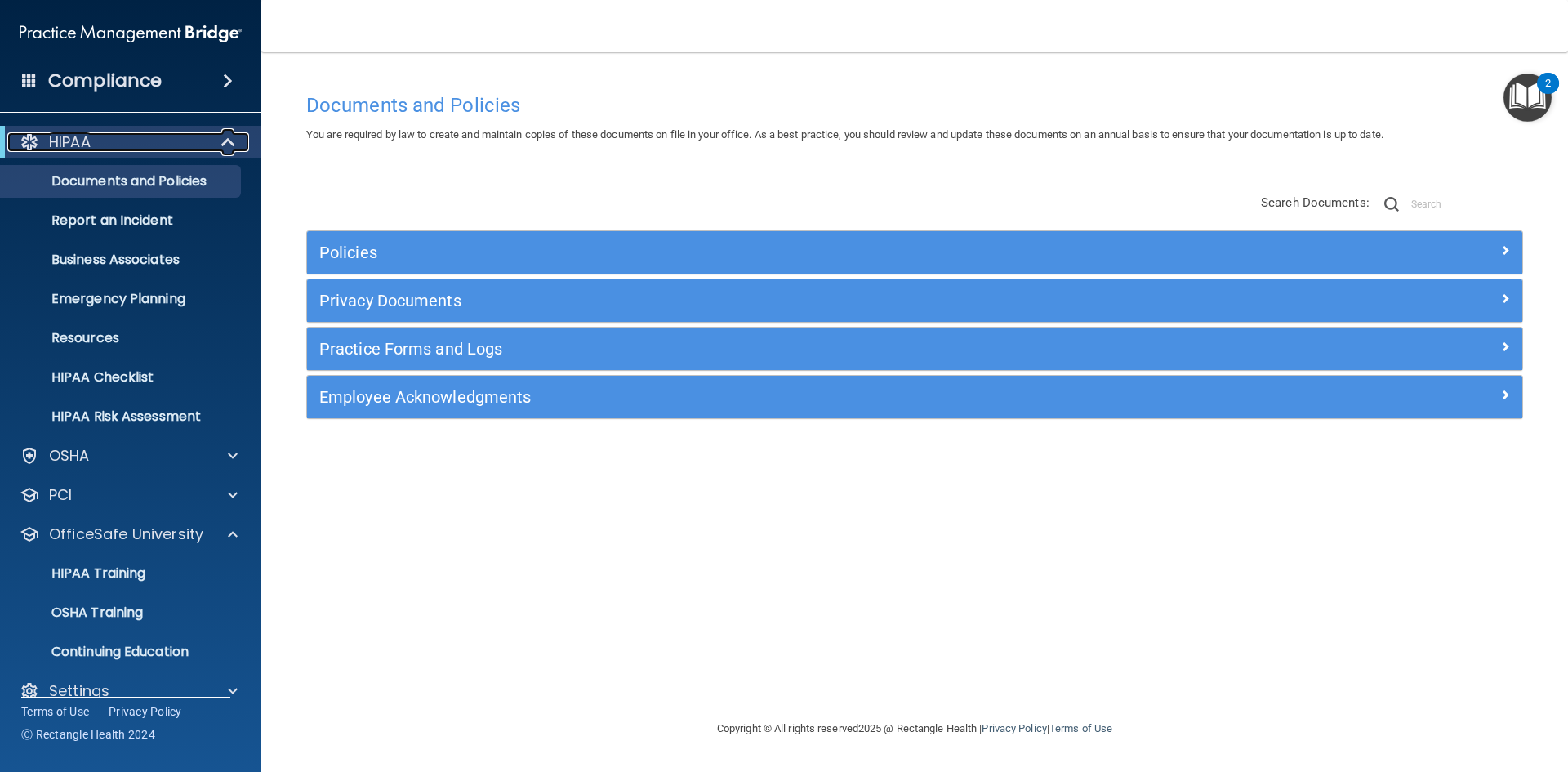
click at [157, 135] on div "HIPAA" at bounding box center [108, 142] width 202 height 20
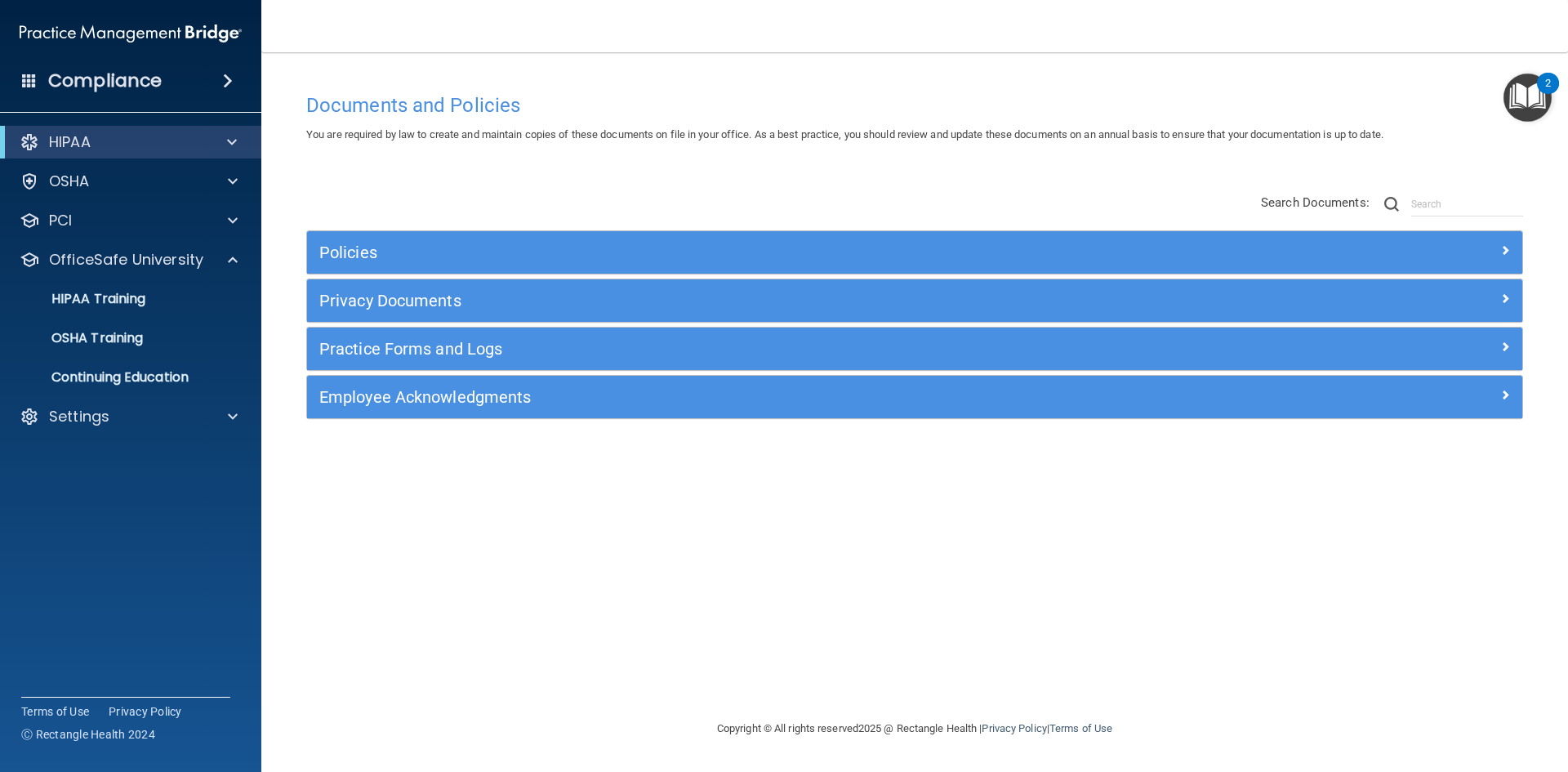
click at [138, 203] on div "HIPAA Documents and Policies Report an Incident Business Associates Emergency P…" at bounding box center [131, 282] width 262 height 327
click at [138, 209] on div "PCI" at bounding box center [131, 221] width 262 height 32
click at [159, 423] on div "Settings" at bounding box center [108, 416] width 203 height 20
click at [87, 492] on p "My Users" at bounding box center [122, 494] width 223 height 16
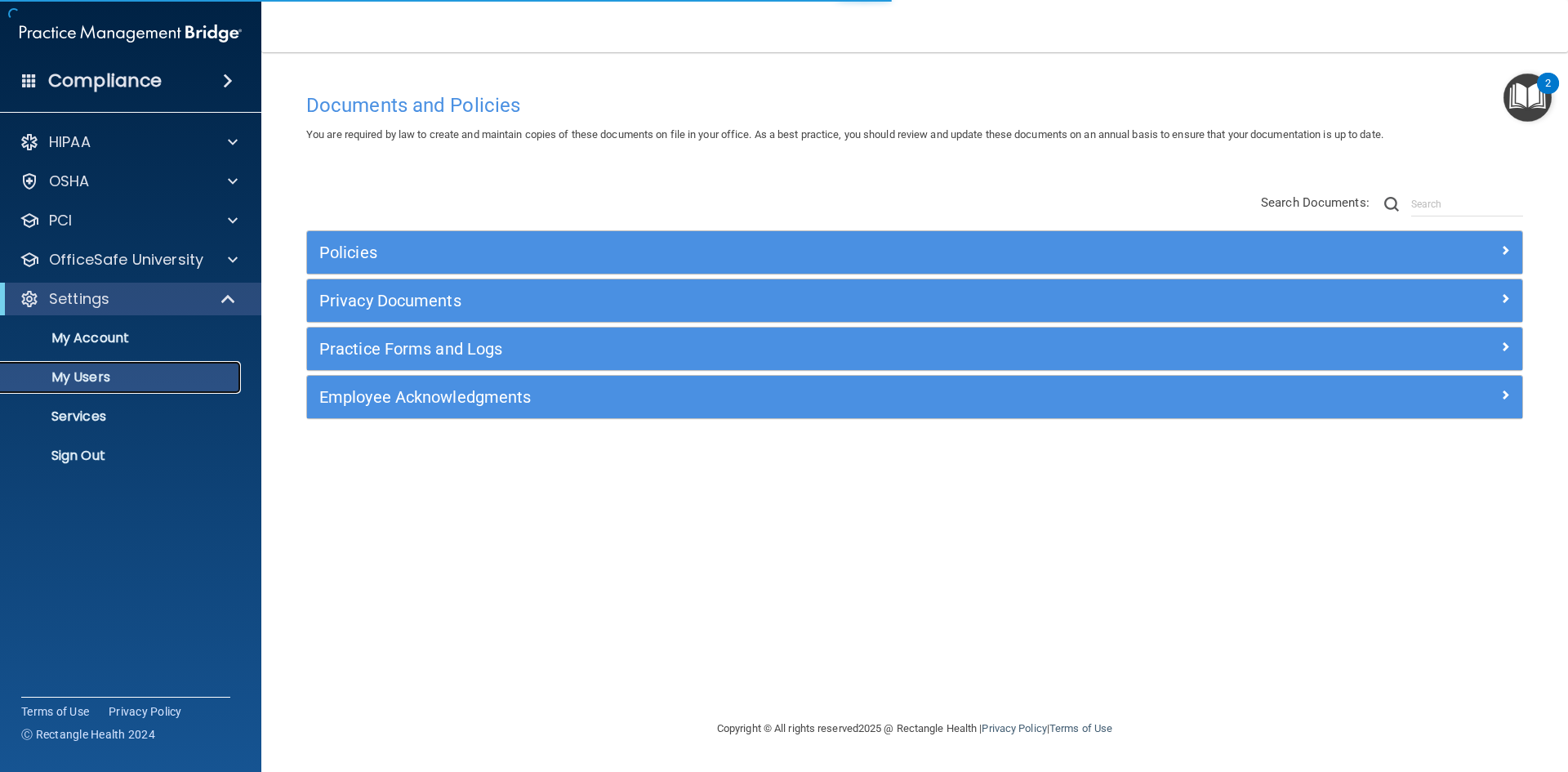
select select "20"
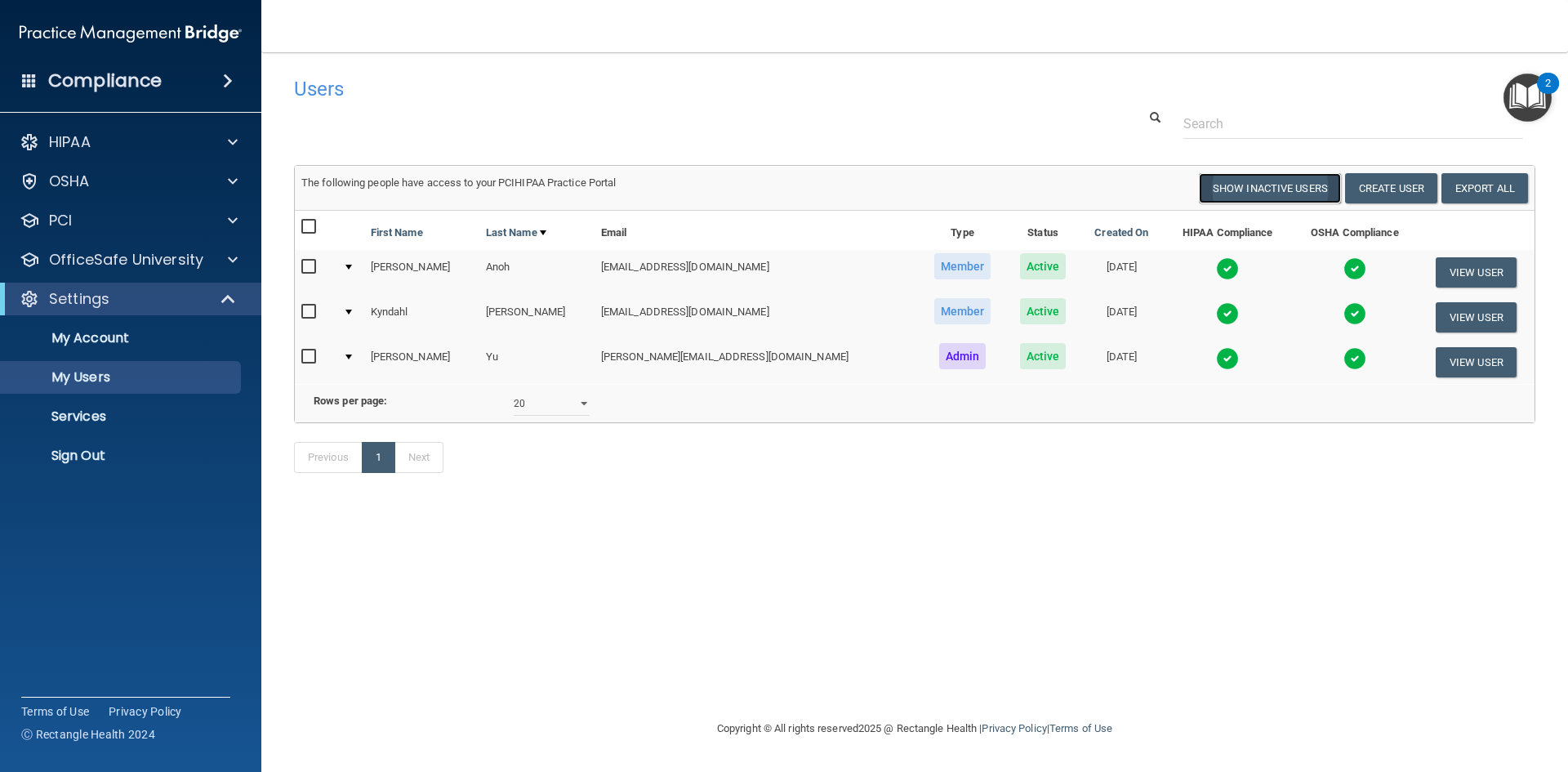
click at [1278, 189] on button "Show Inactive Users" at bounding box center [1269, 188] width 142 height 30
select select "20"
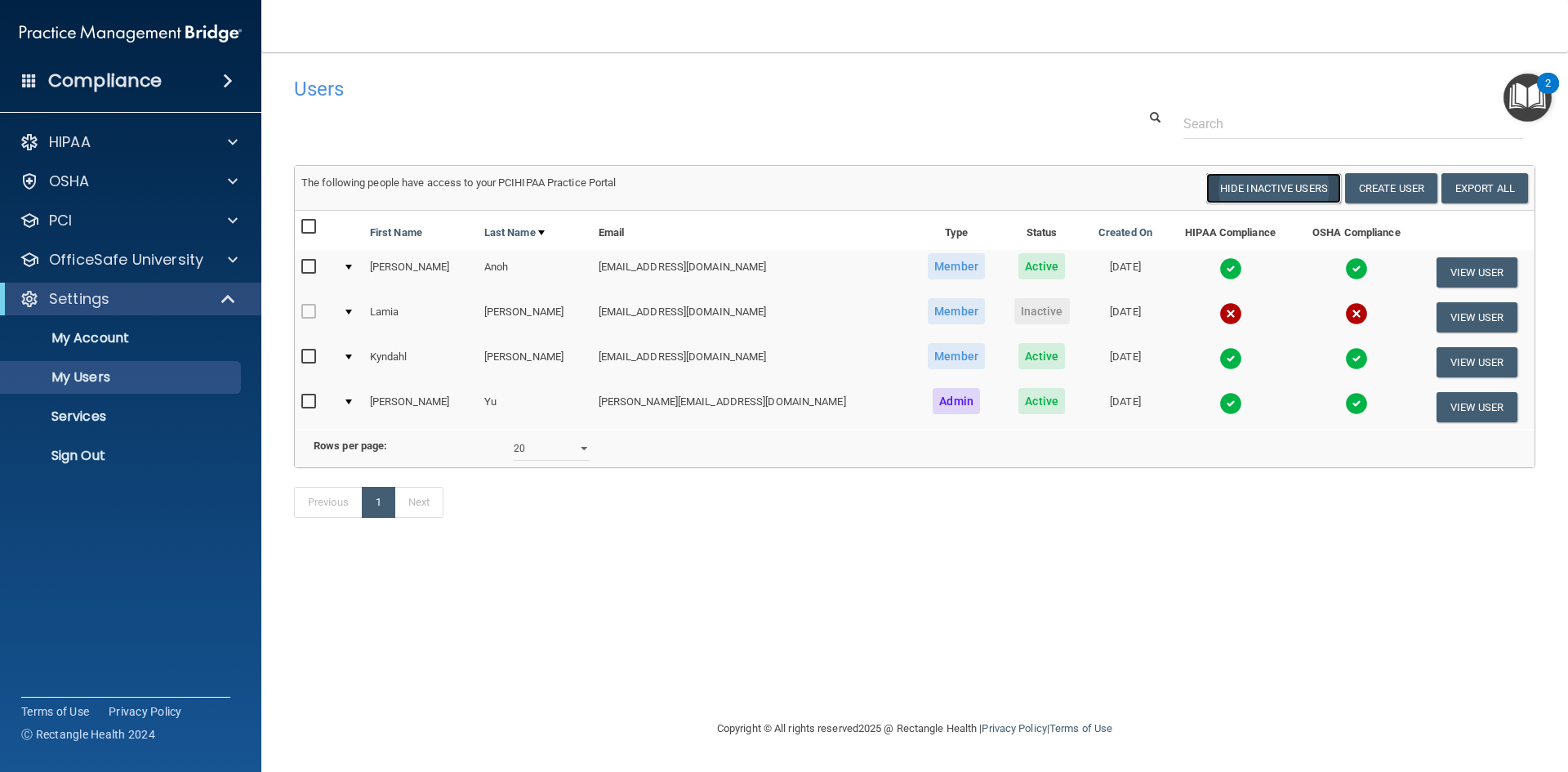
click at [1250, 185] on button "Hide Inactive Users" at bounding box center [1274, 188] width 135 height 30
select select "20"
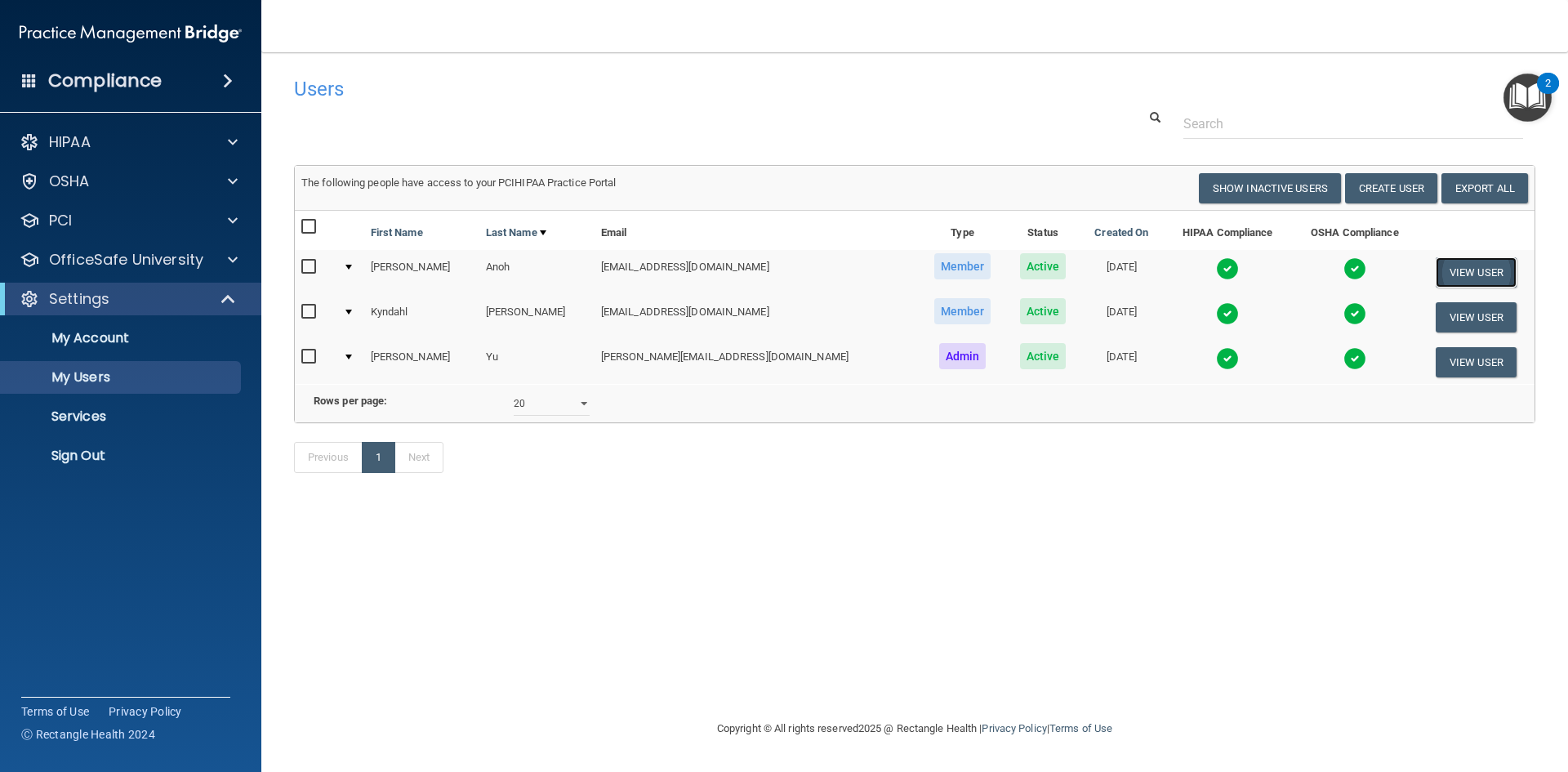
click at [1469, 281] on button "View User" at bounding box center [1476, 273] width 81 height 30
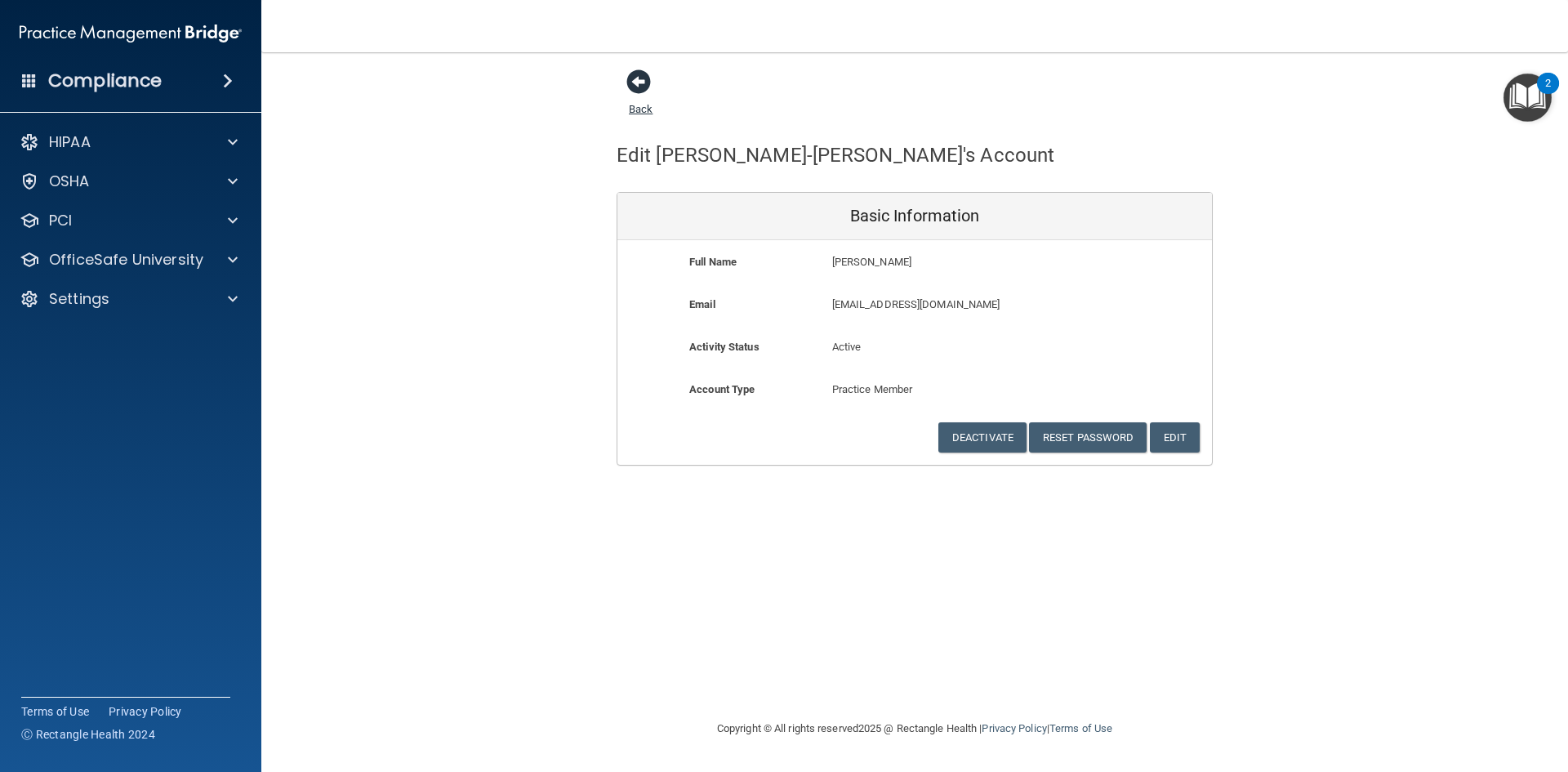
click at [647, 84] on span at bounding box center [639, 82] width 25 height 25
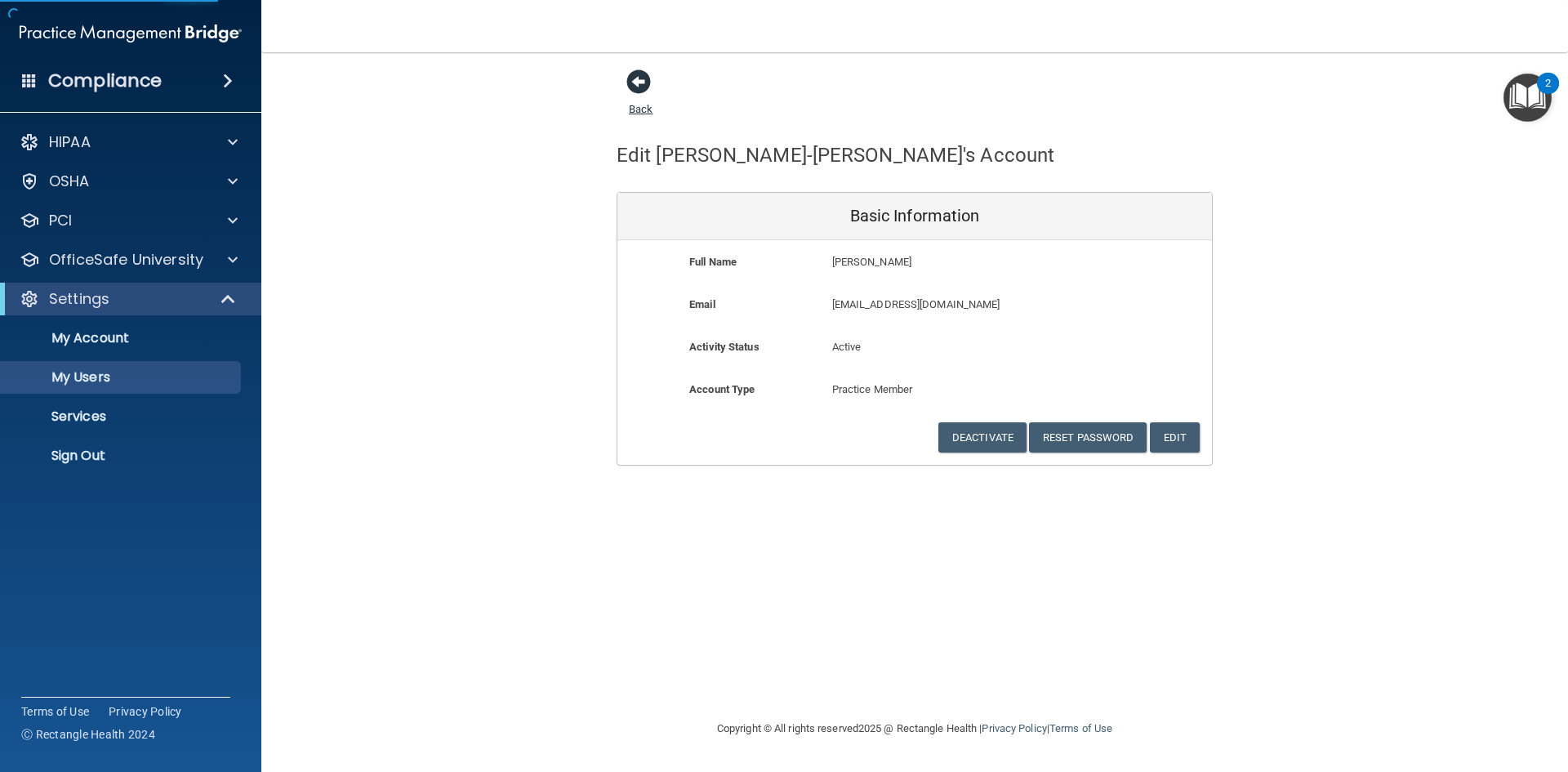
select select "20"
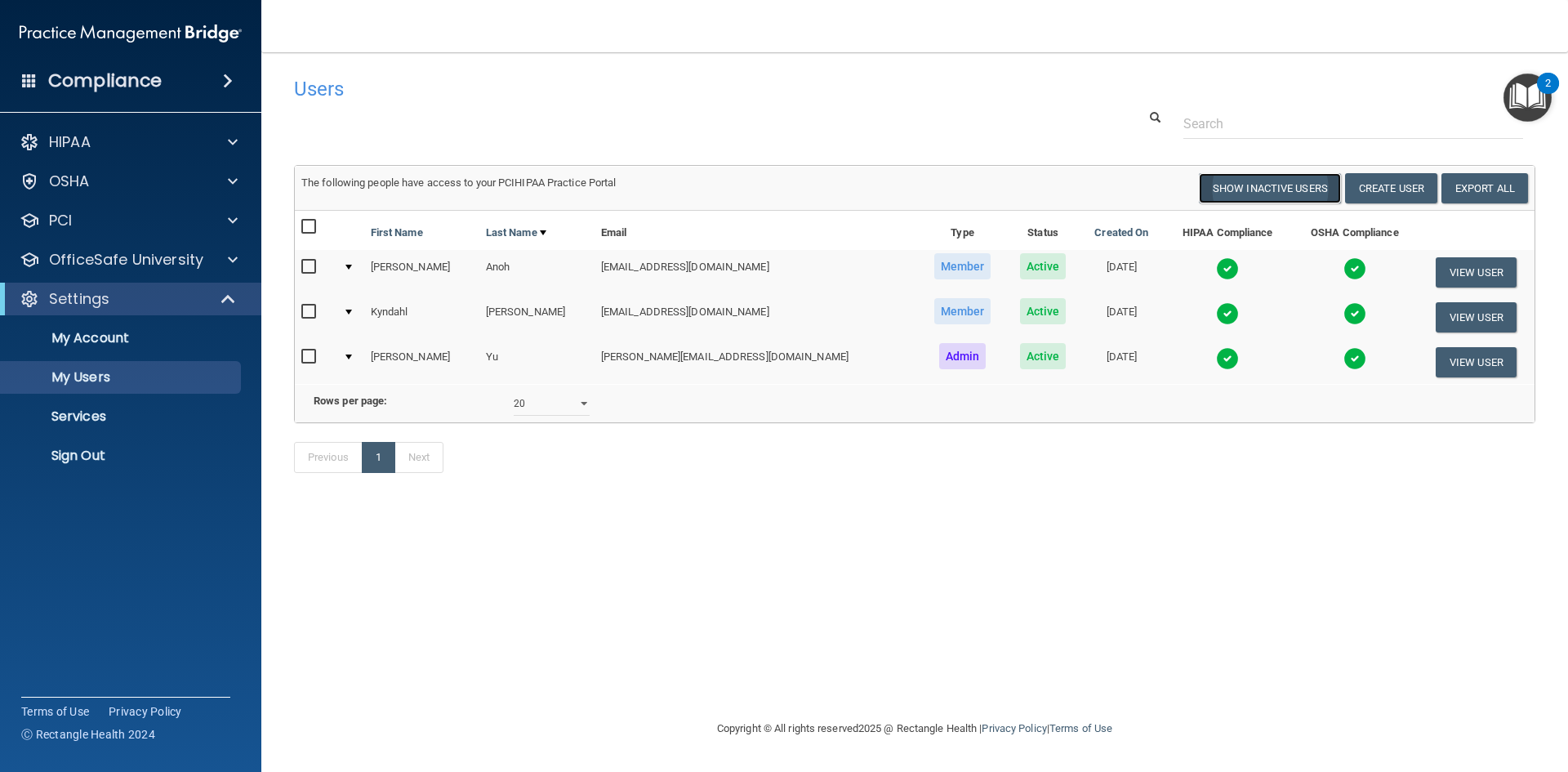
click at [1239, 192] on button "Show Inactive Users" at bounding box center [1269, 188] width 142 height 30
select select "20"
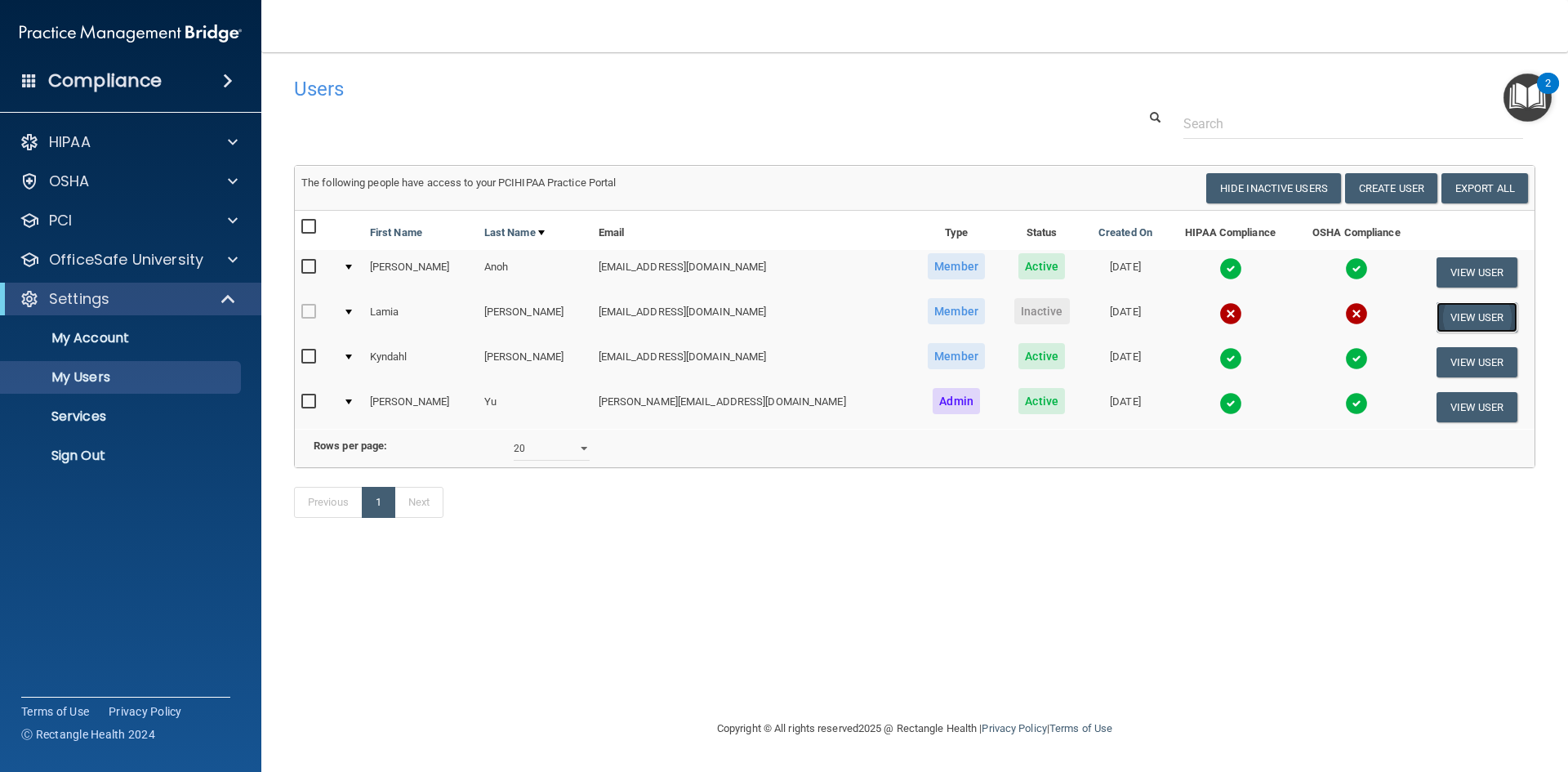
click at [1468, 323] on button "View User" at bounding box center [1477, 318] width 81 height 30
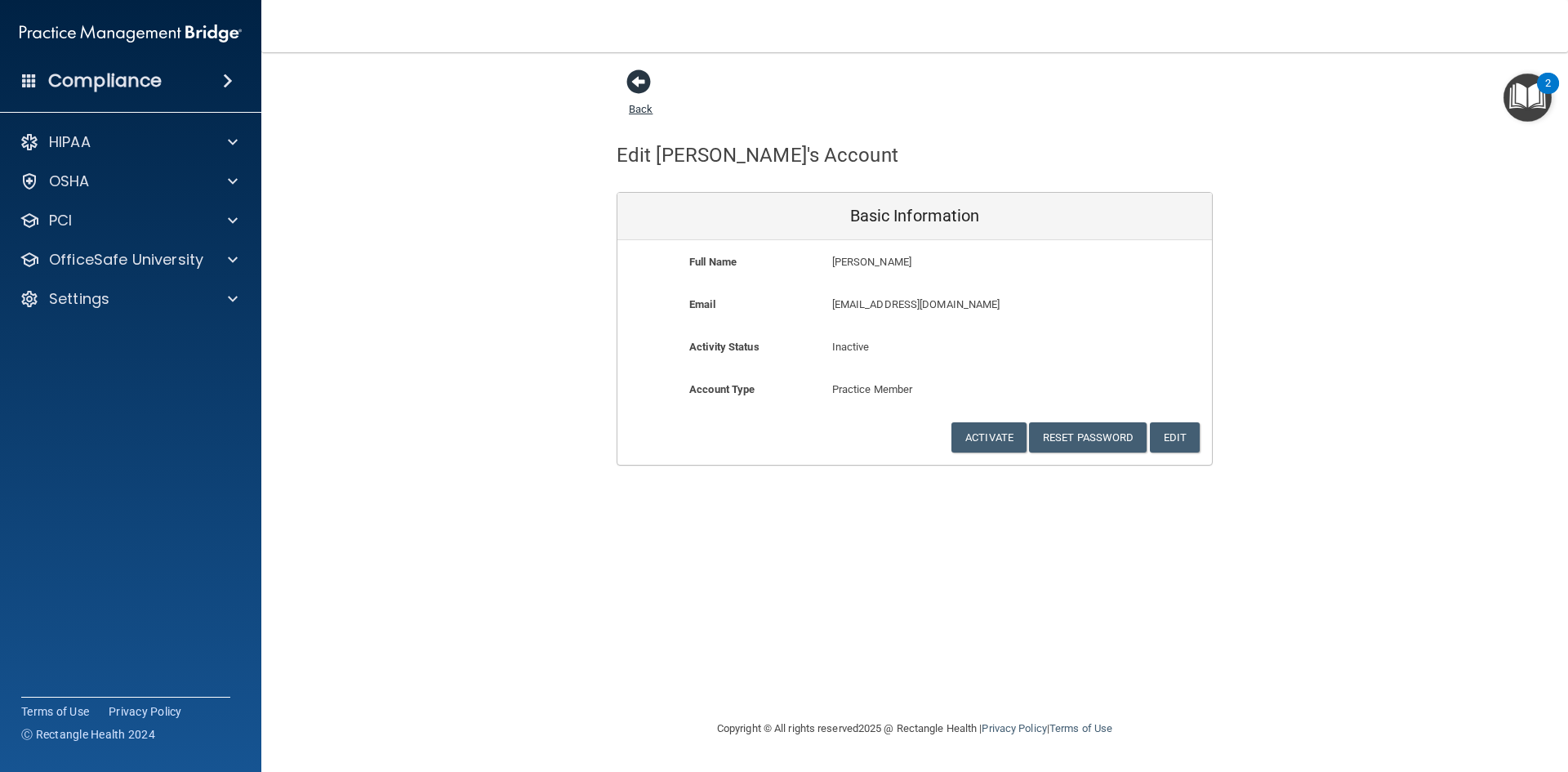
click at [642, 78] on span at bounding box center [639, 82] width 25 height 25
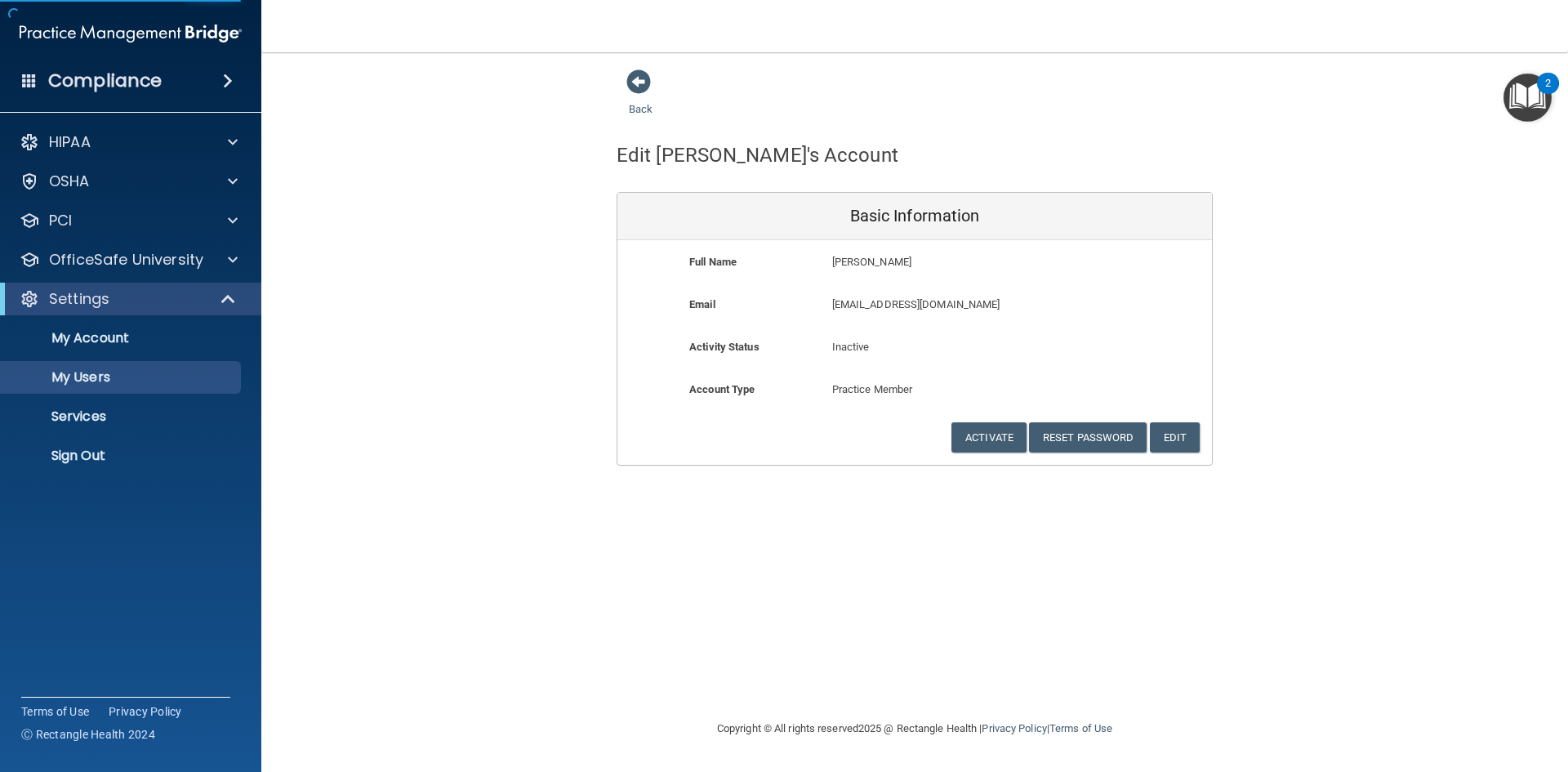
select select "20"
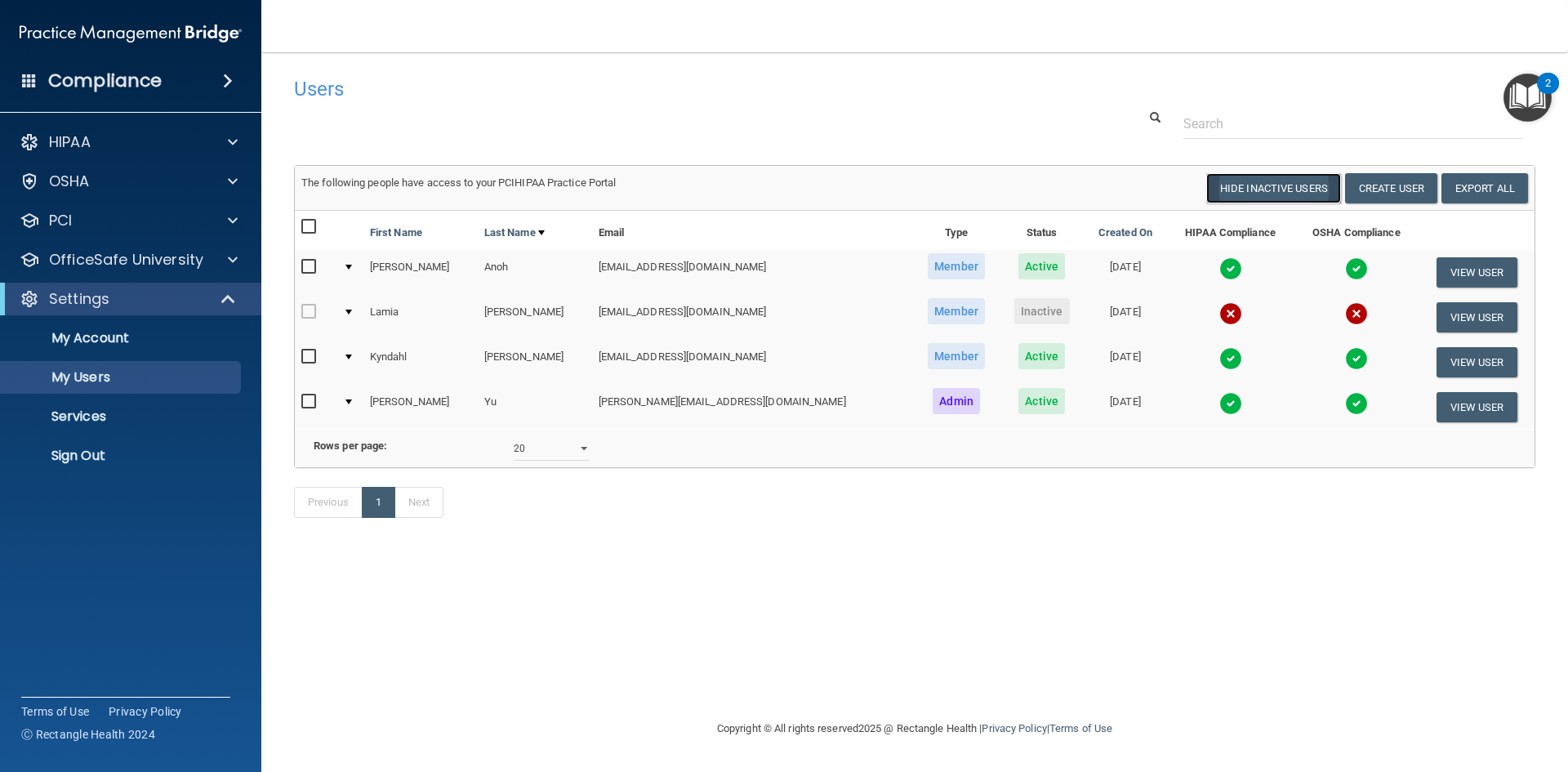
click at [1253, 194] on button "Hide Inactive Users" at bounding box center [1274, 188] width 135 height 30
select select "20"
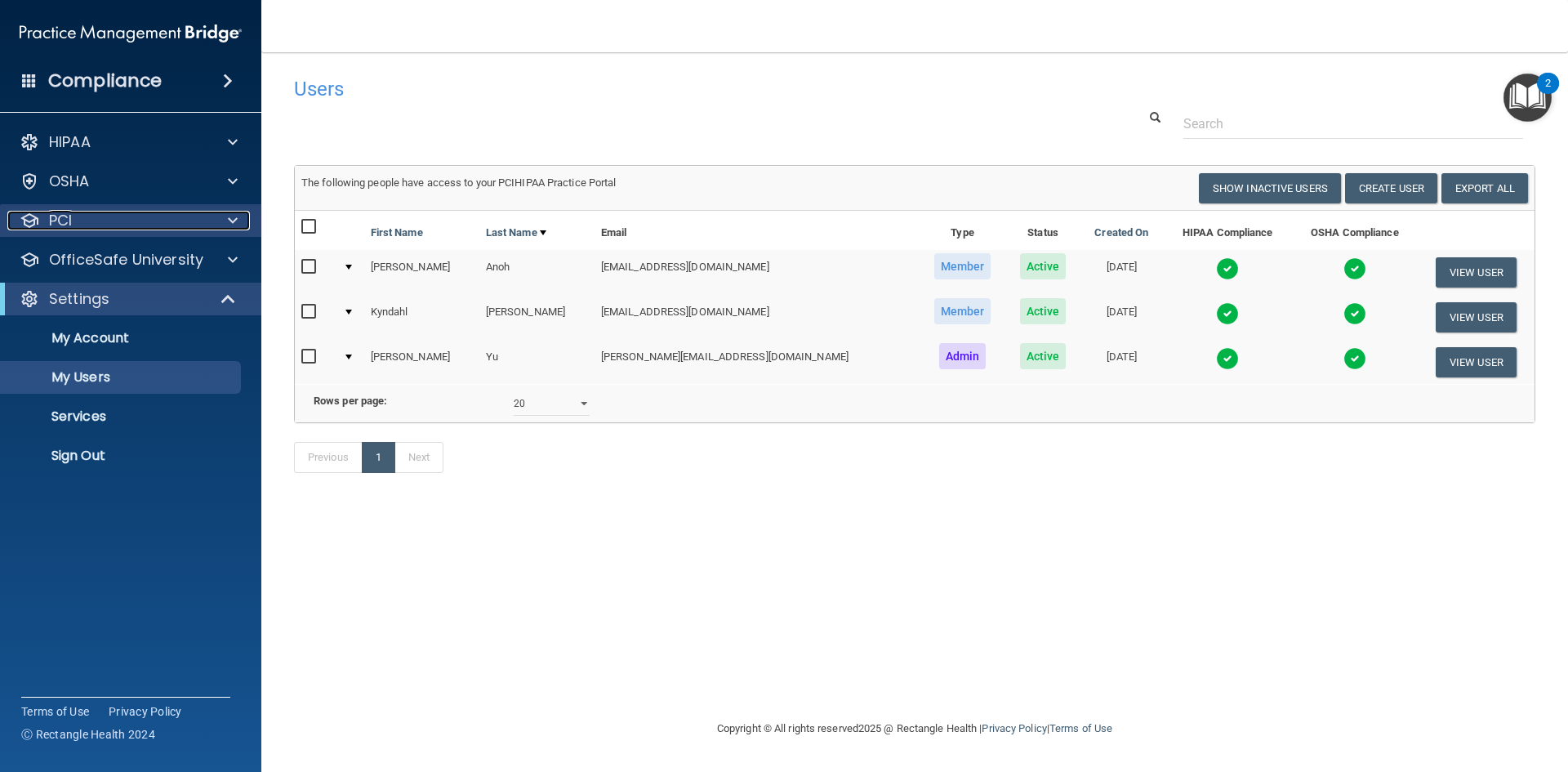
click at [156, 229] on div "PCI" at bounding box center [108, 221] width 203 height 20
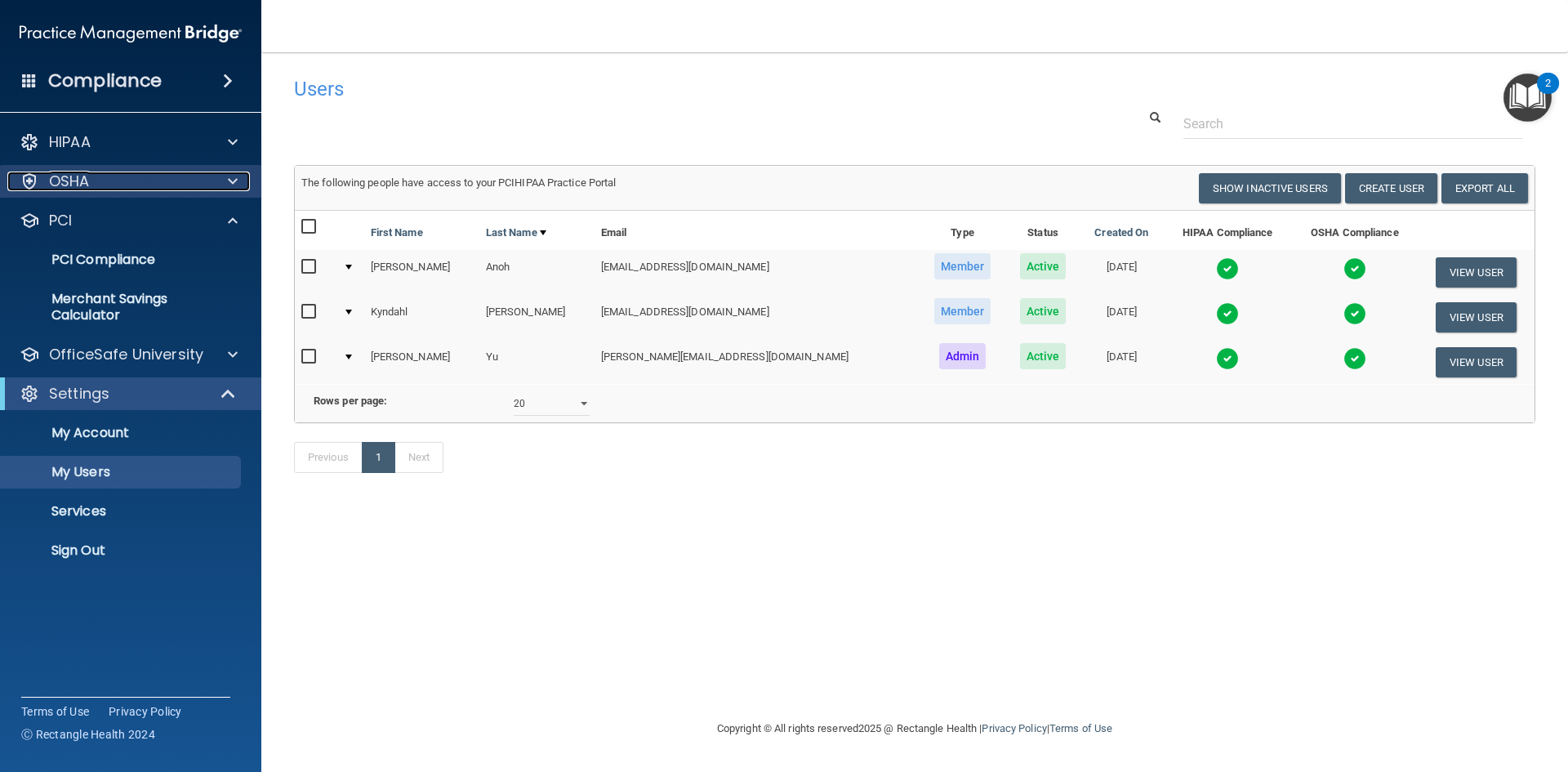
click at [149, 187] on div "OSHA" at bounding box center [108, 181] width 203 height 20
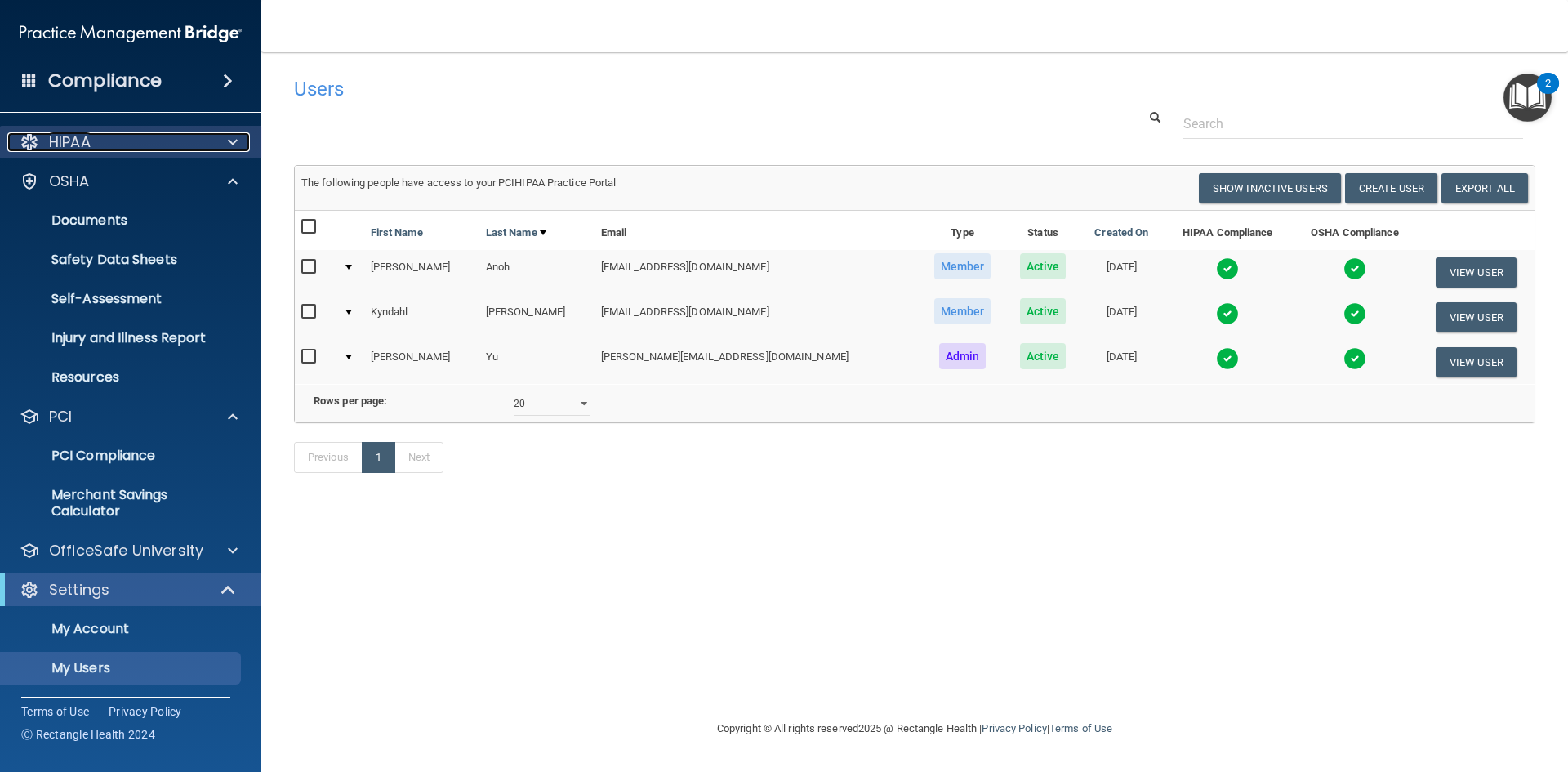
click at [212, 142] on div at bounding box center [230, 142] width 41 height 20
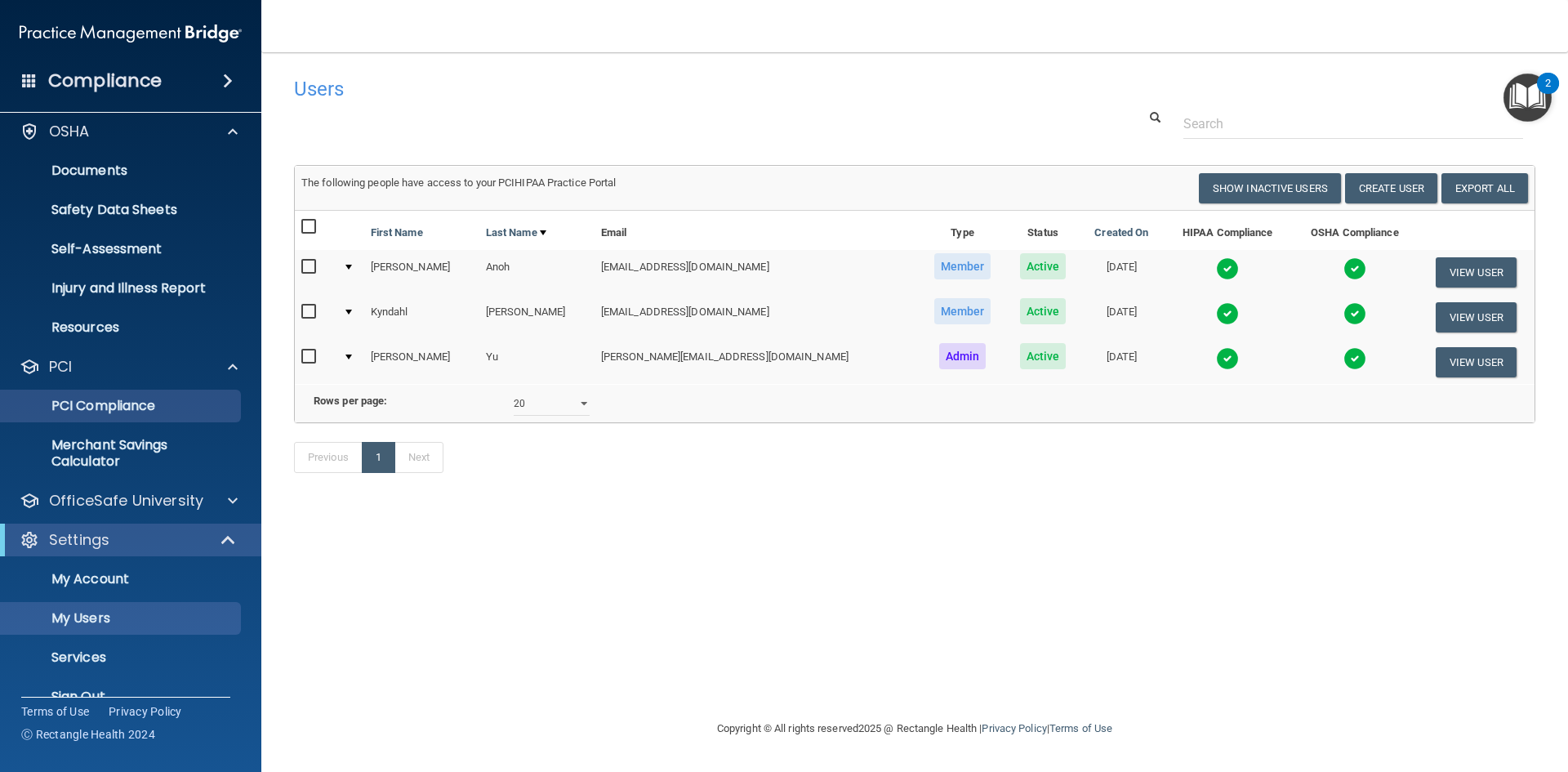
scroll to position [354, 0]
